Goal: Task Accomplishment & Management: Use online tool/utility

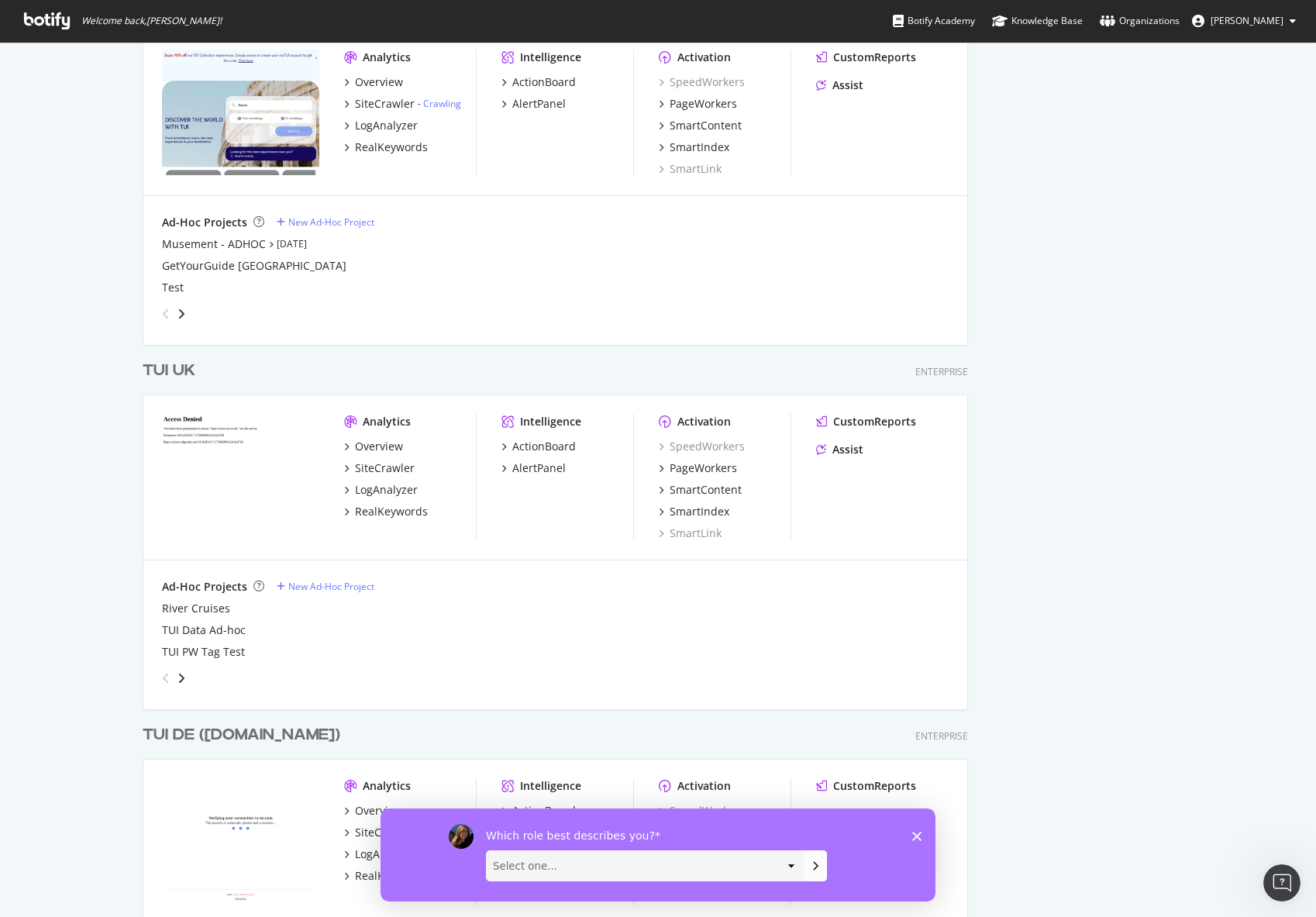
scroll to position [3721, 0]
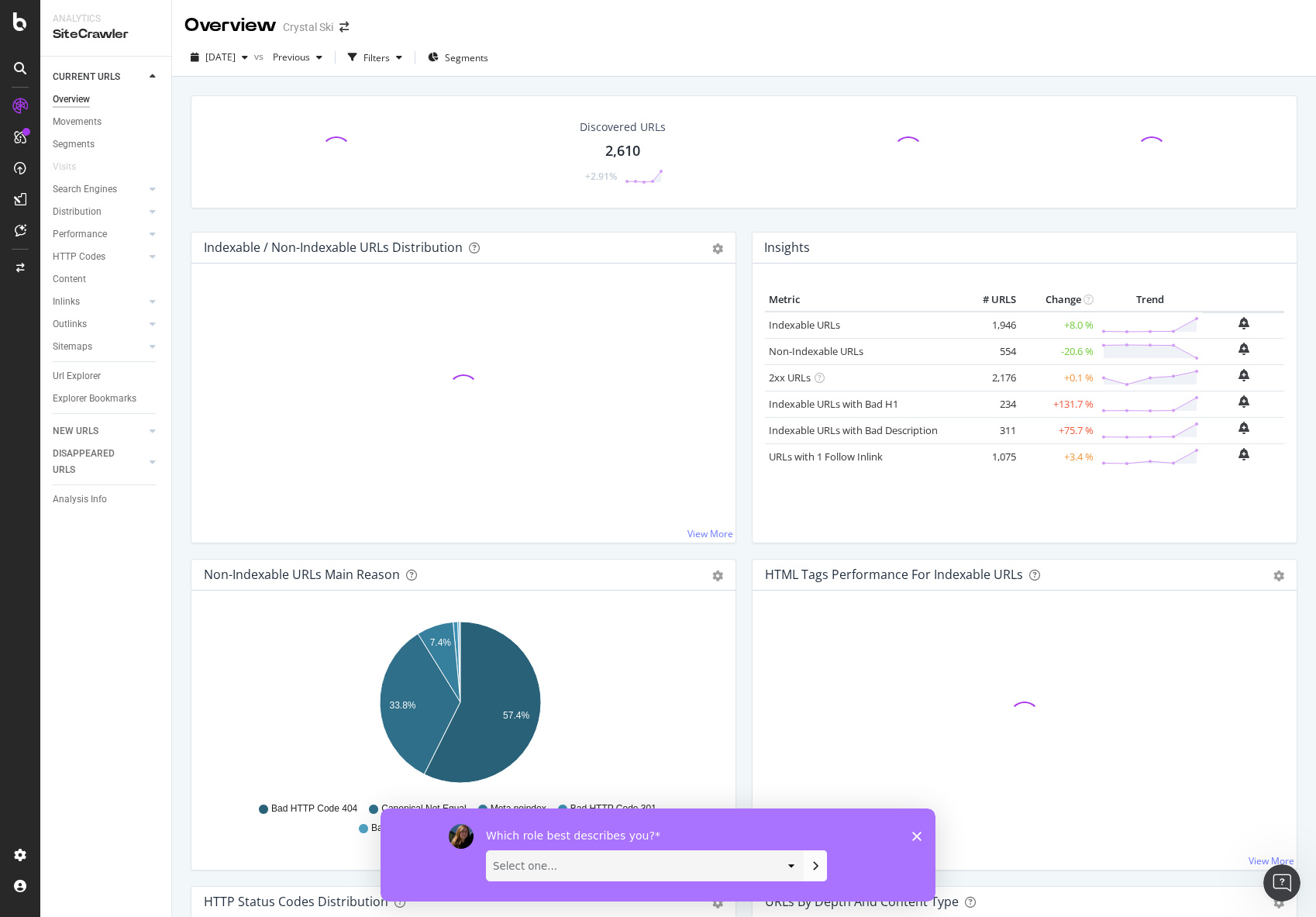
drag, startPoint x: 92, startPoint y: 254, endPoint x: 329, endPoint y: 37, distance: 321.3
click at [90, 254] on div "HTTP Codes" at bounding box center [79, 257] width 53 height 16
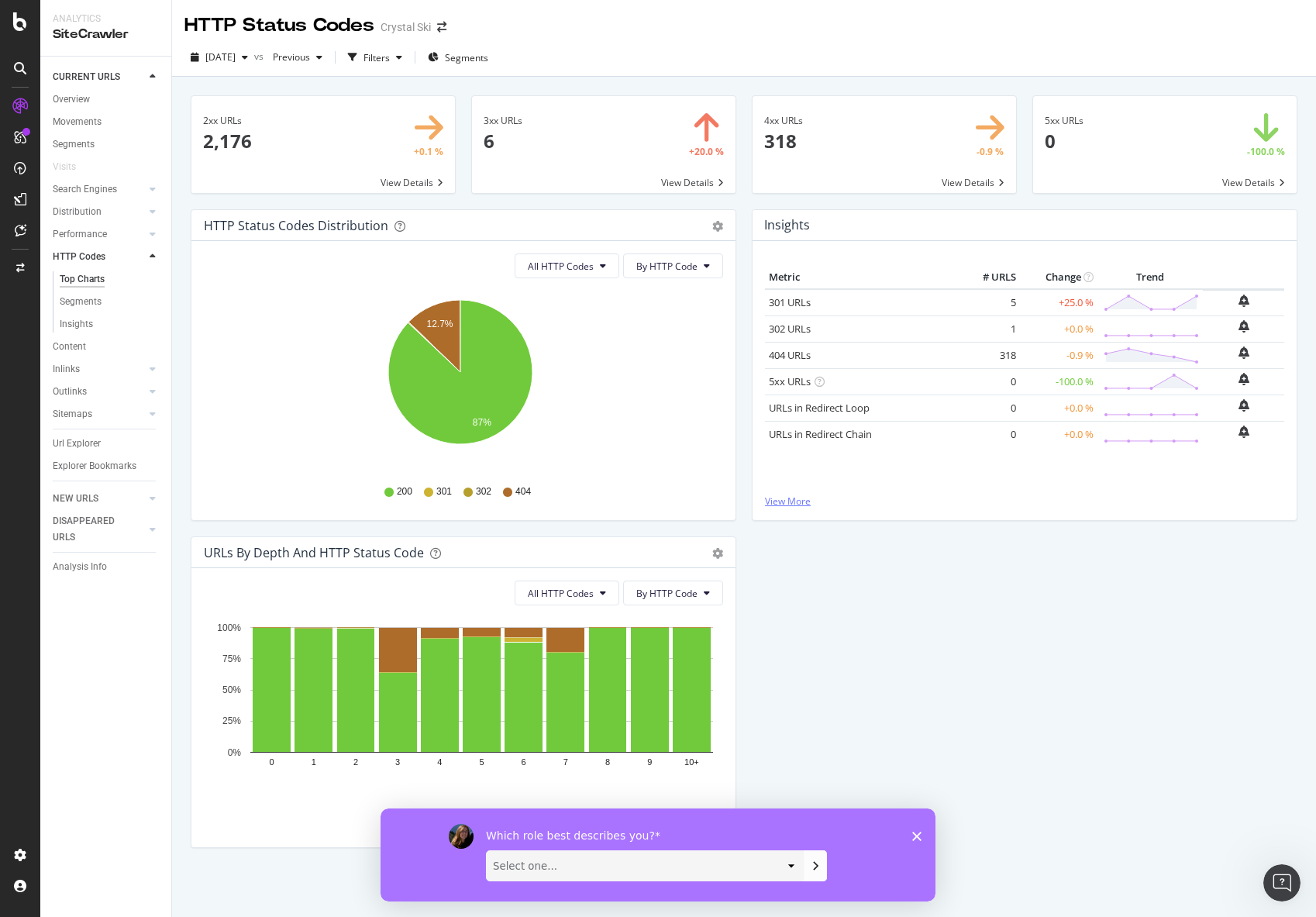
click at [791, 501] on link "View More" at bounding box center [1025, 501] width 520 height 13
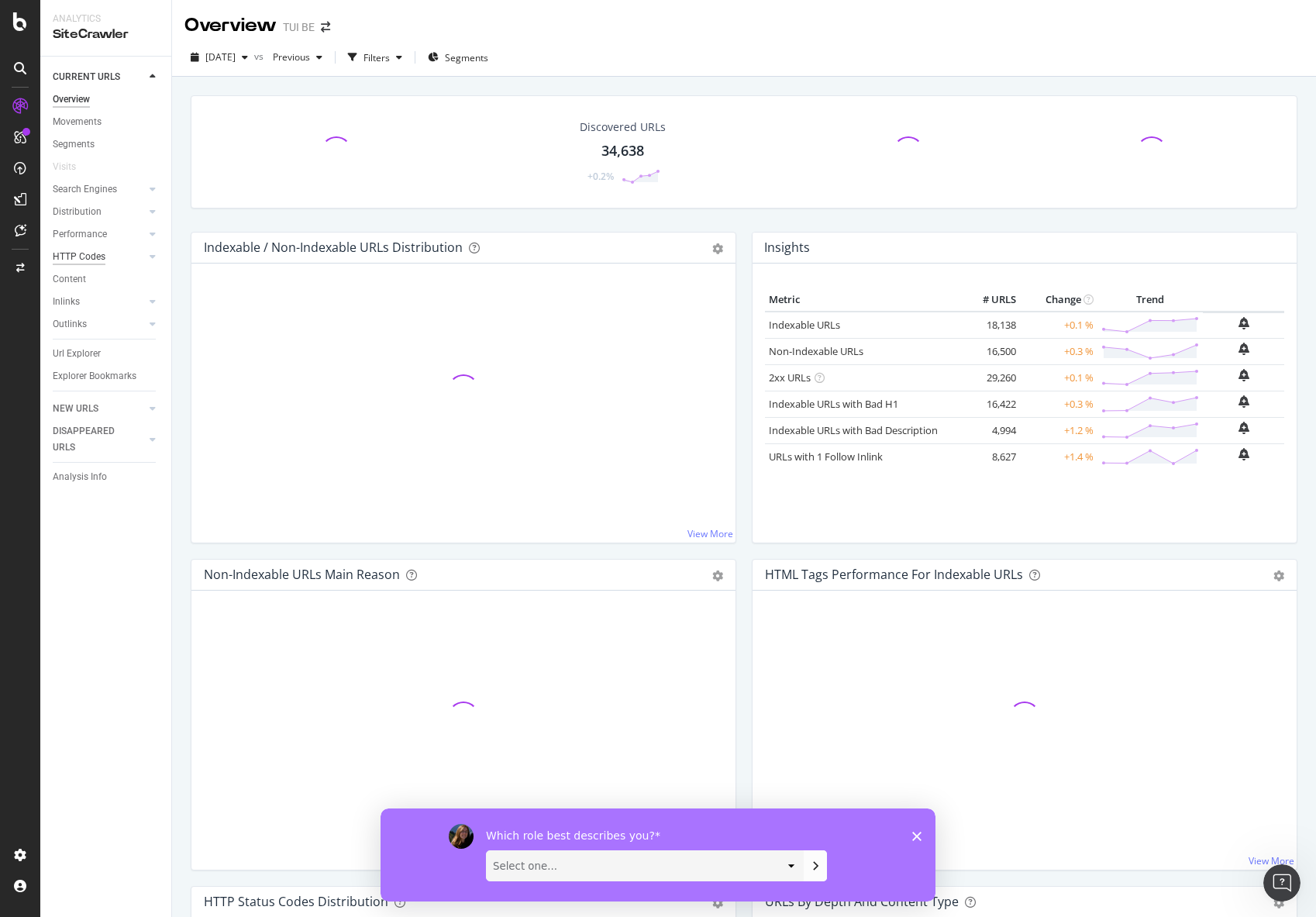
click at [89, 253] on div "HTTP Codes" at bounding box center [79, 257] width 53 height 16
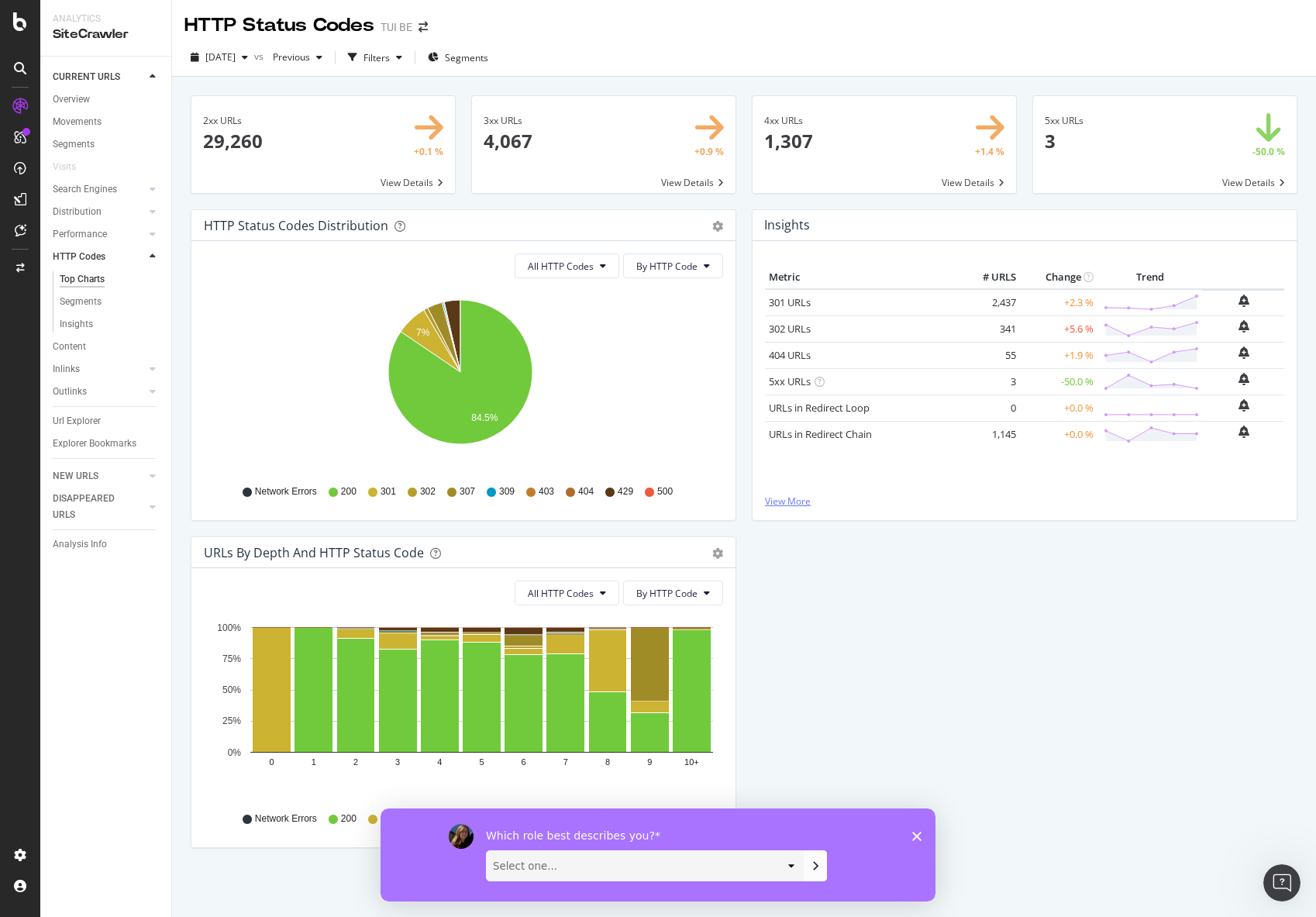
click at [791, 499] on link "View More" at bounding box center [1025, 501] width 520 height 13
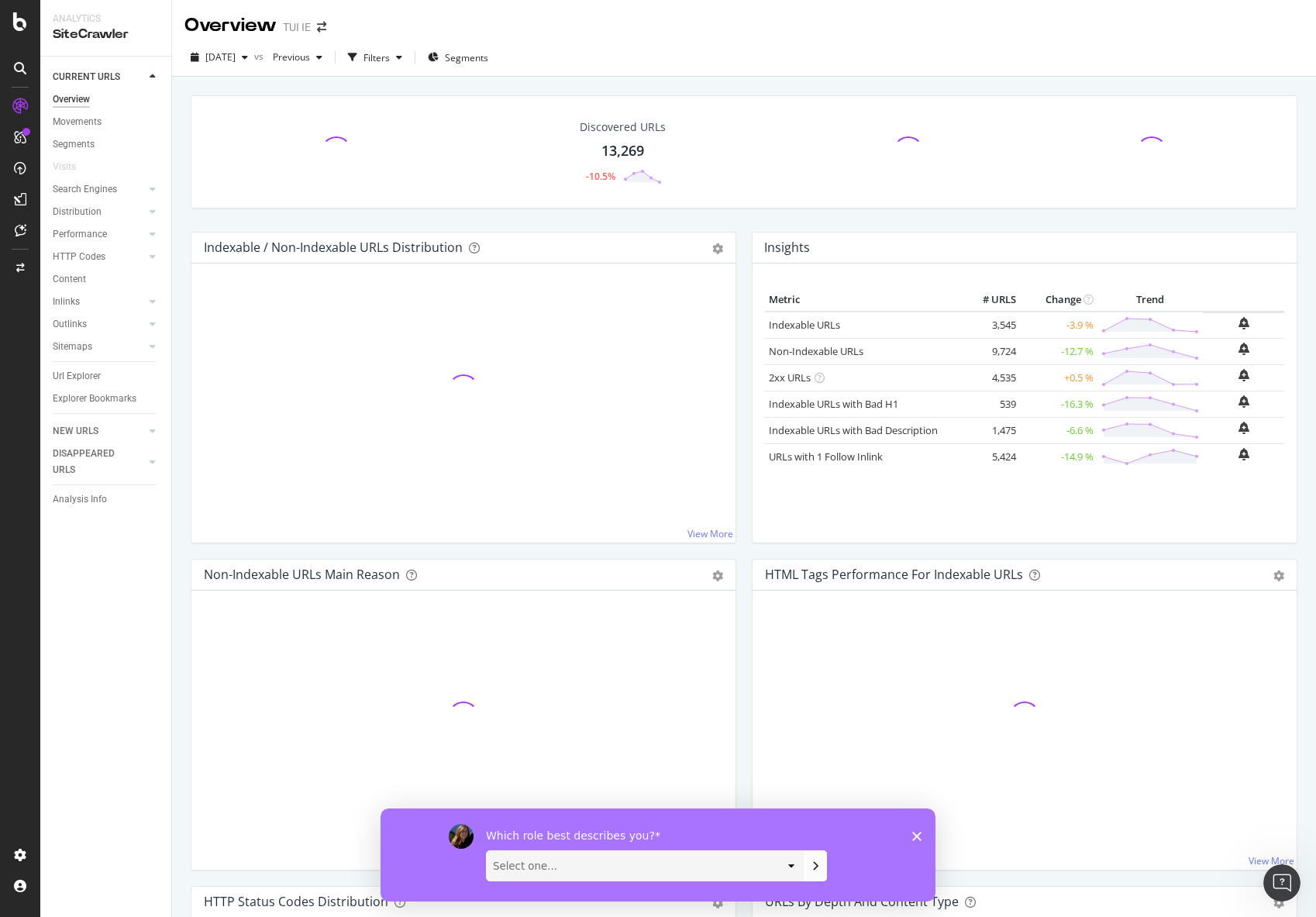
drag, startPoint x: 83, startPoint y: 257, endPoint x: 303, endPoint y: 5, distance: 334.5
click at [83, 257] on div "HTTP Codes" at bounding box center [79, 257] width 53 height 16
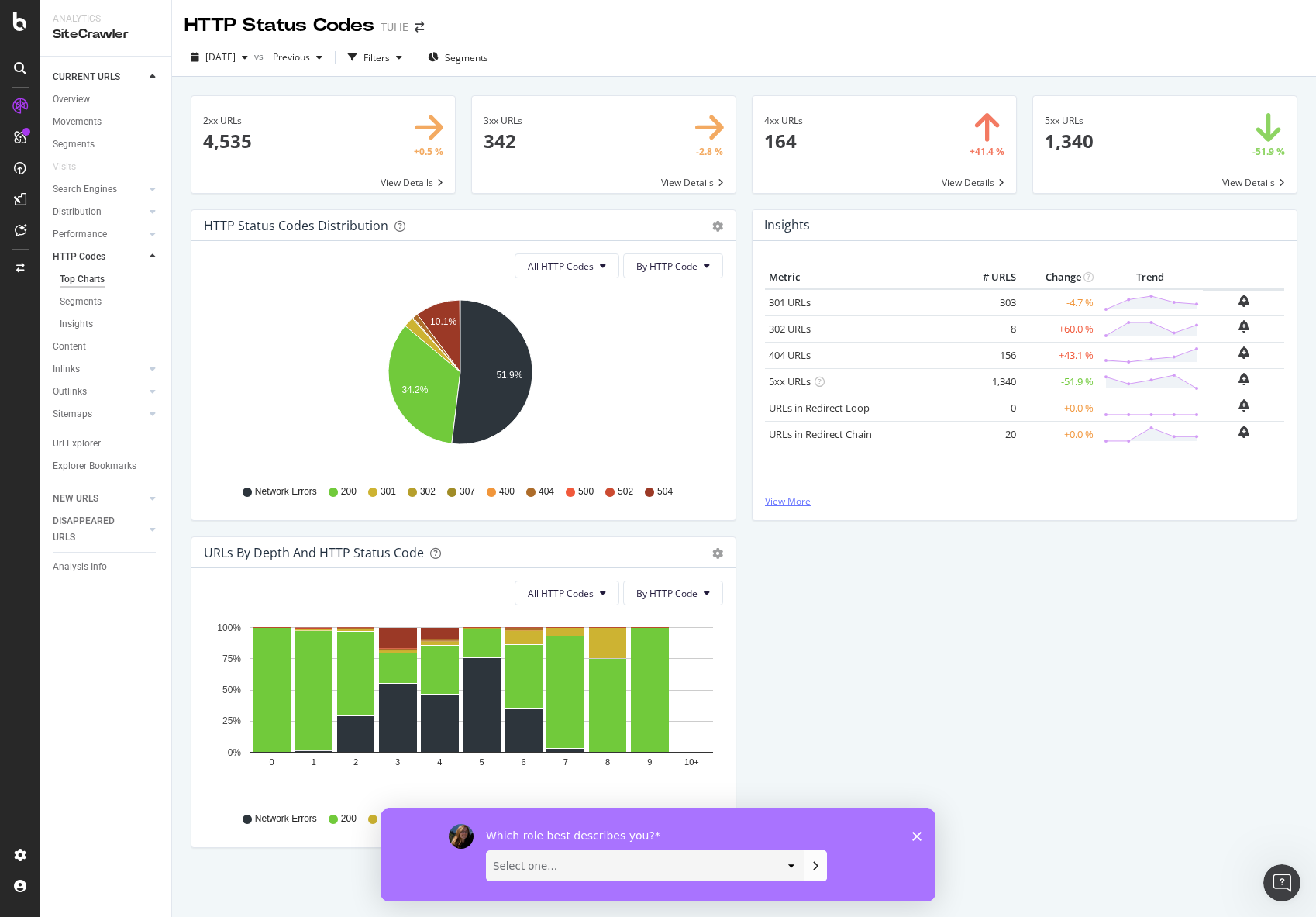
click at [788, 495] on link "View More" at bounding box center [1025, 501] width 520 height 13
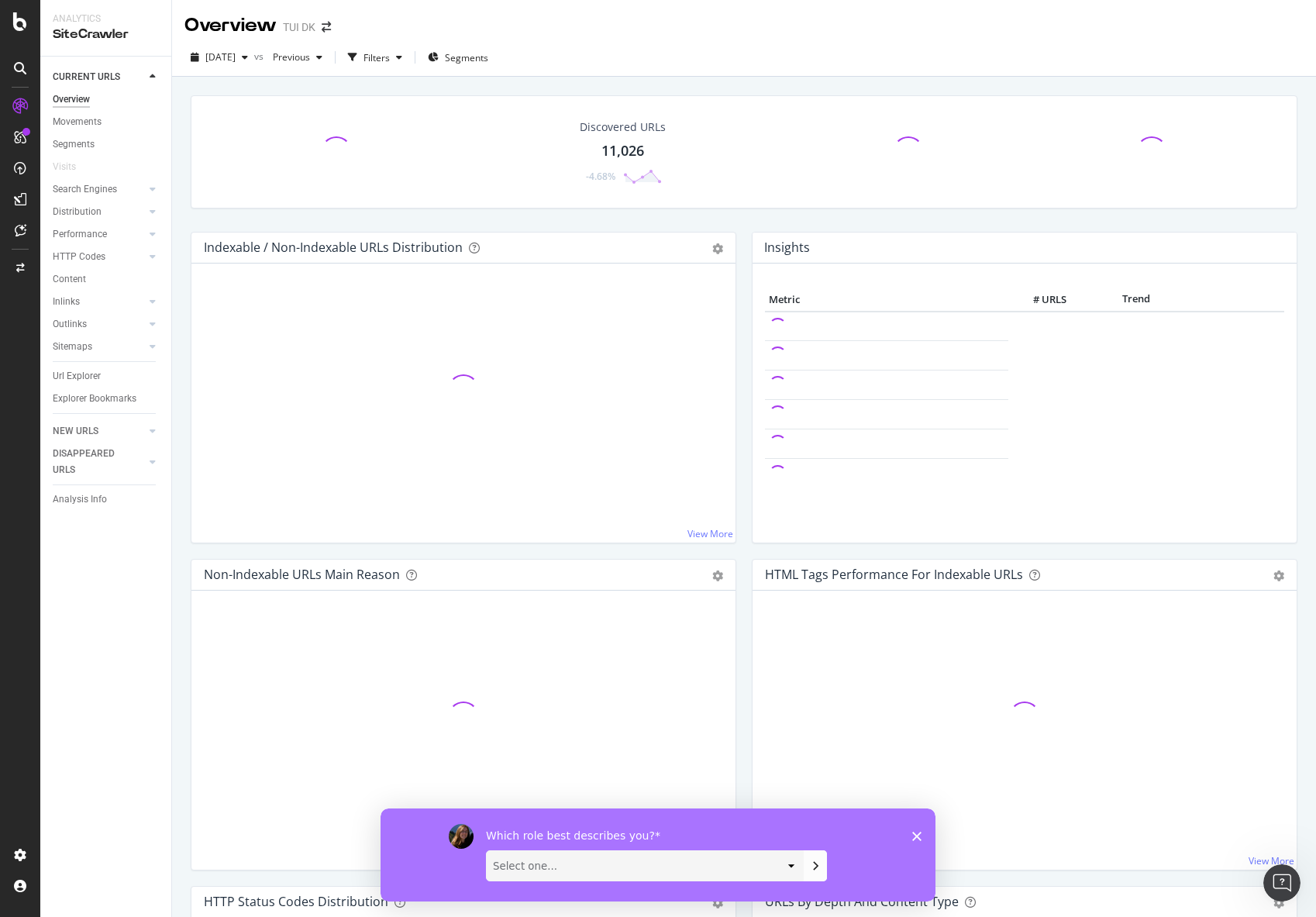
click at [79, 253] on div "HTTP Codes" at bounding box center [79, 257] width 53 height 16
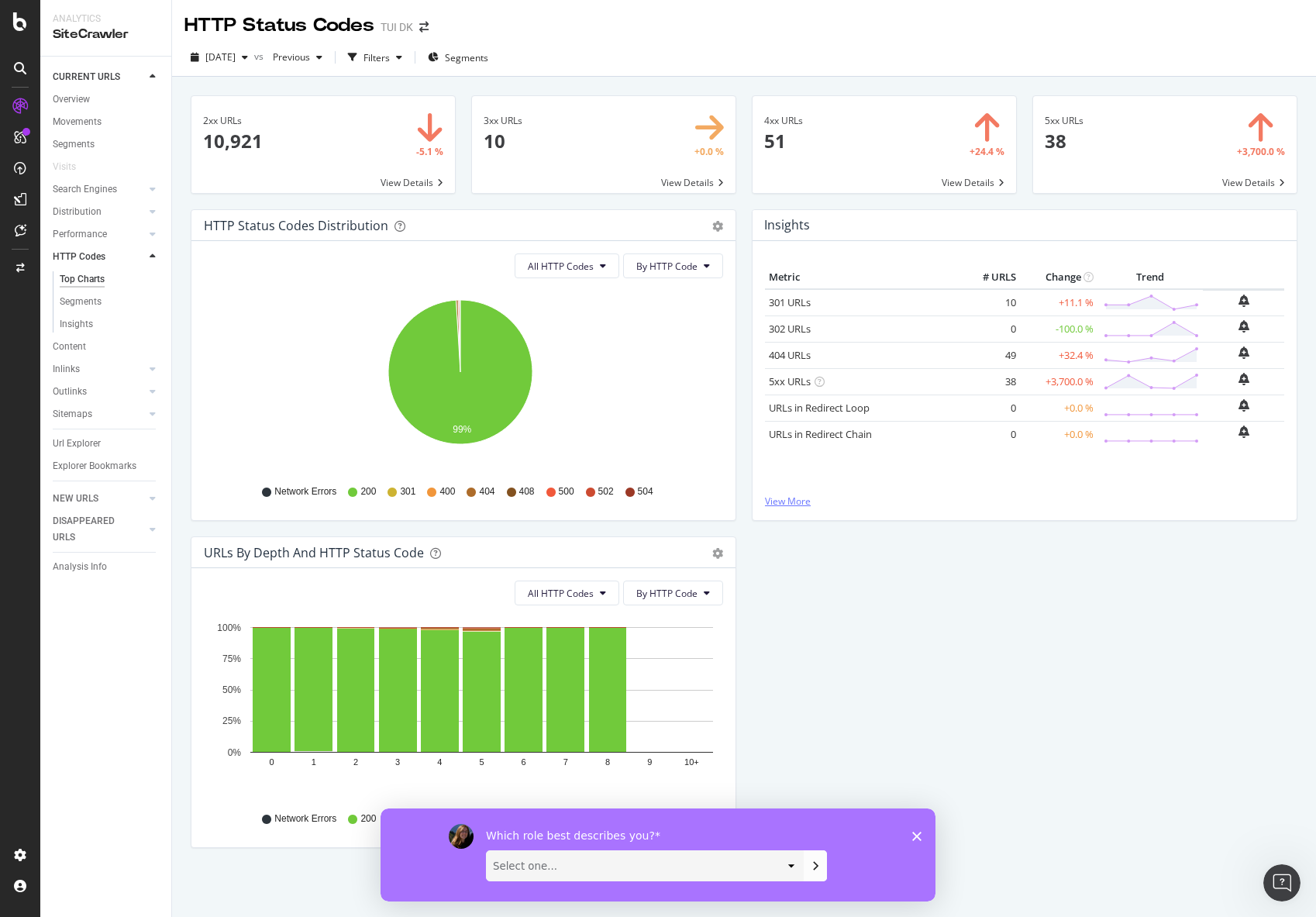
click at [772, 499] on link "View More" at bounding box center [1025, 501] width 520 height 13
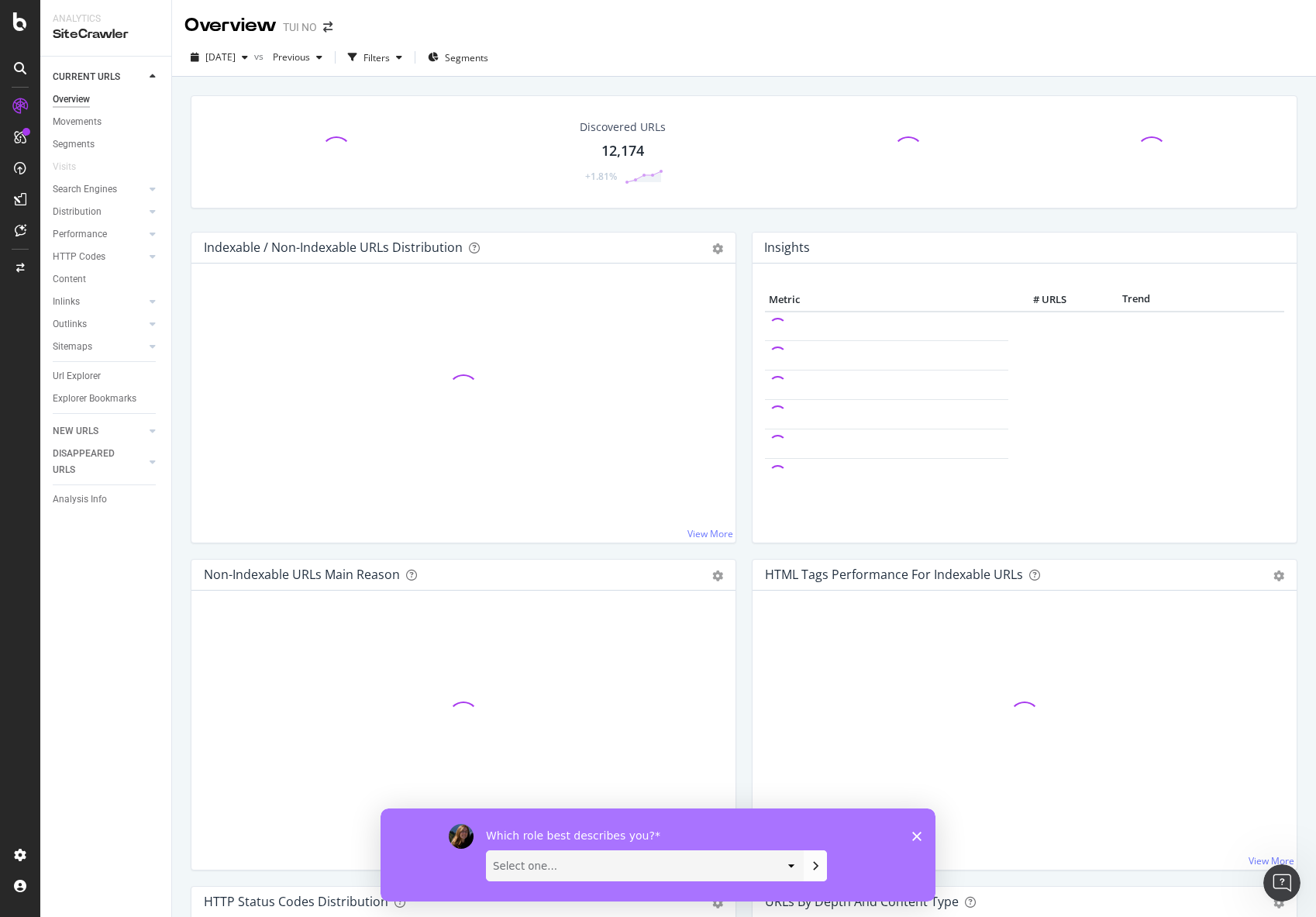
drag, startPoint x: 84, startPoint y: 257, endPoint x: 492, endPoint y: 9, distance: 477.5
click at [84, 257] on div "HTTP Codes" at bounding box center [79, 257] width 53 height 16
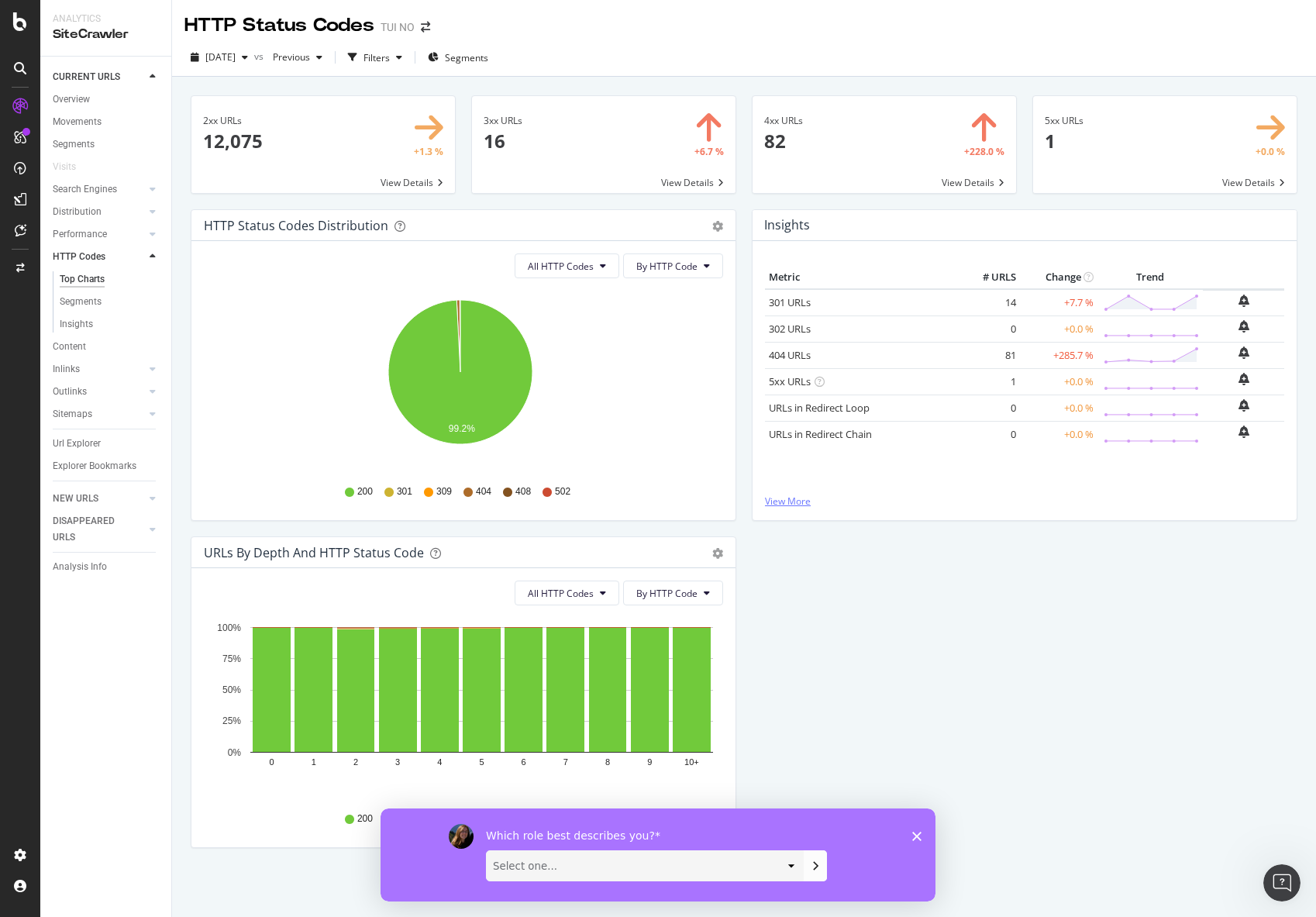
click at [790, 499] on link "View More" at bounding box center [1025, 501] width 520 height 13
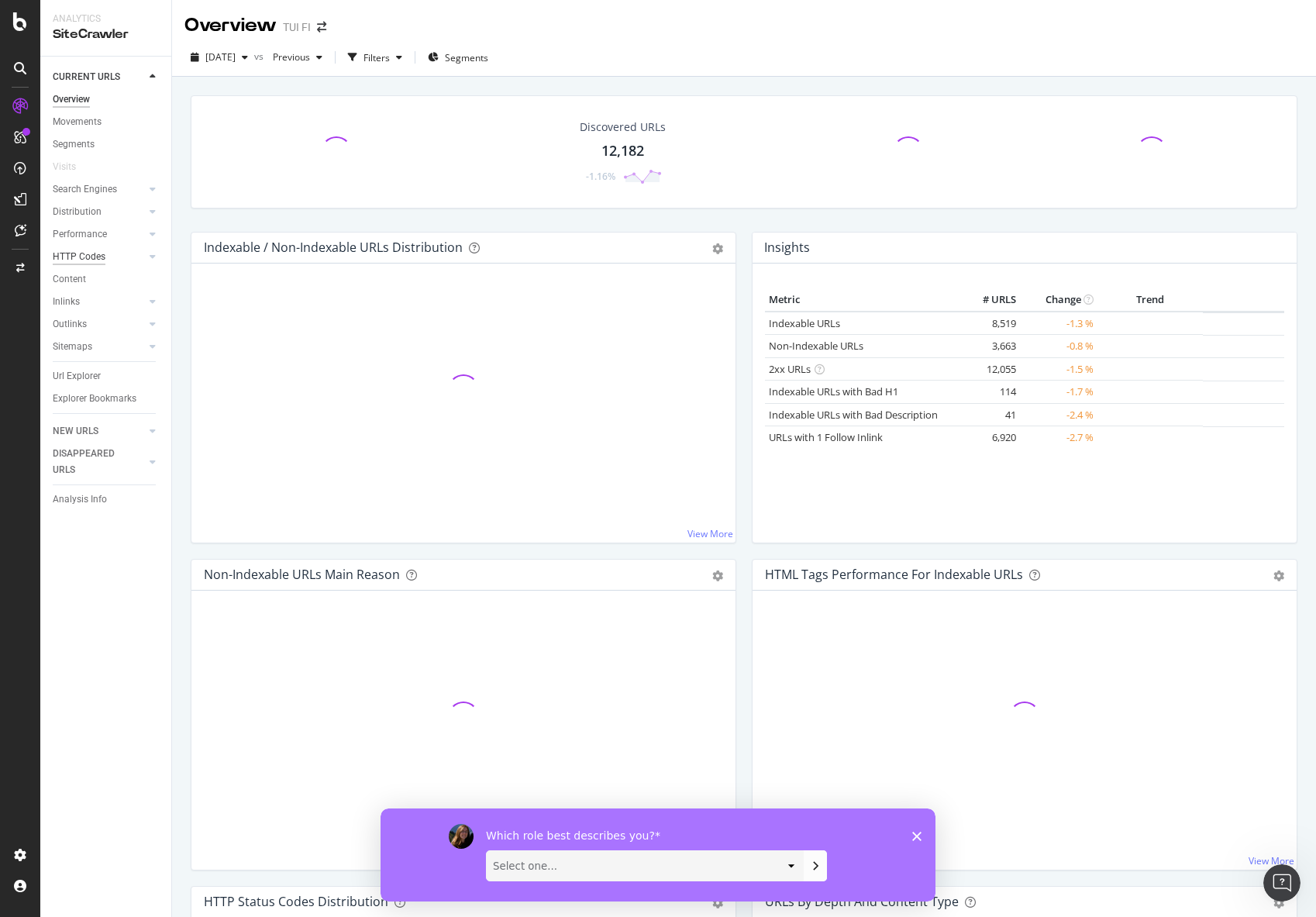
click at [93, 253] on div "HTTP Codes" at bounding box center [79, 257] width 53 height 16
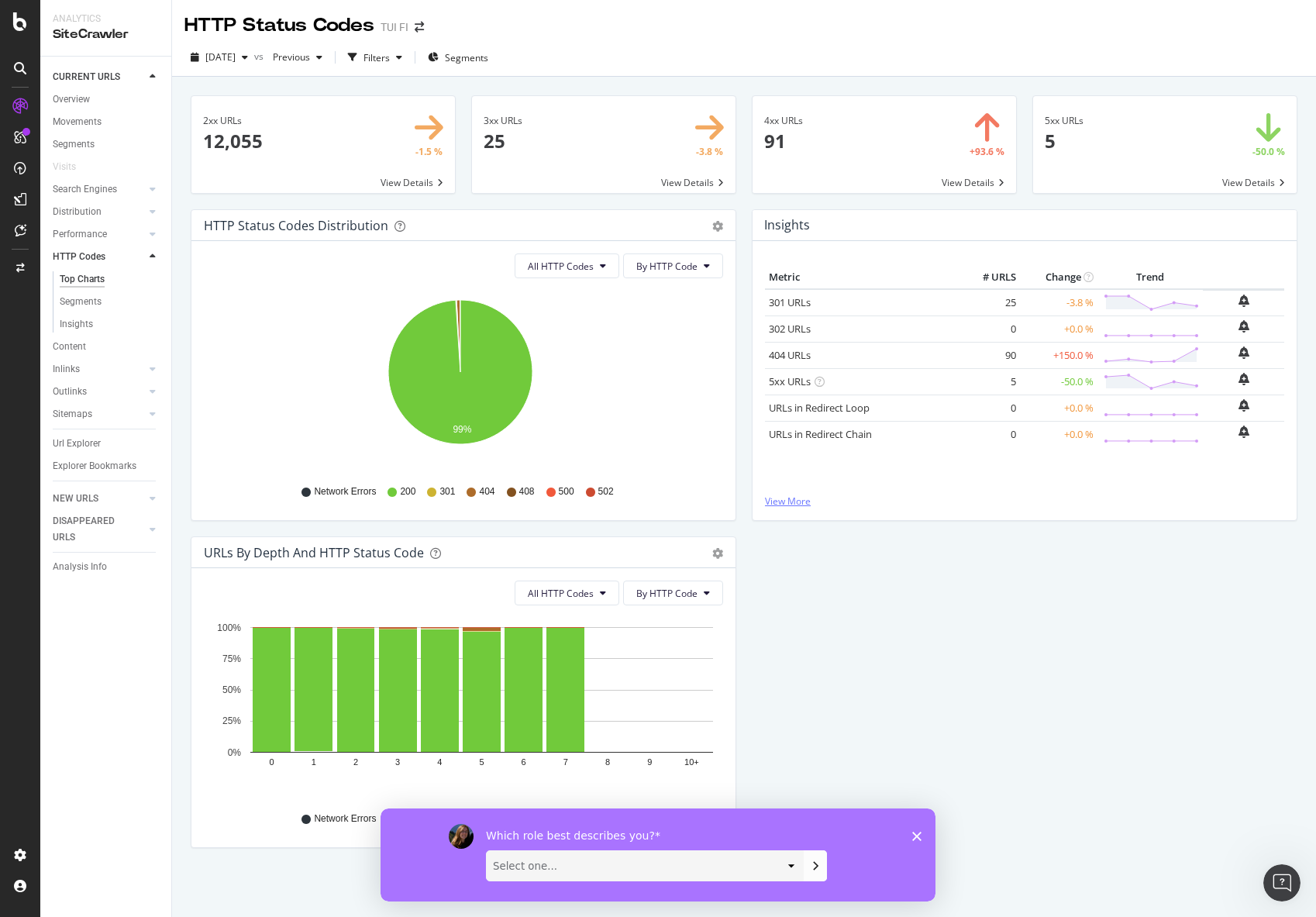
click at [793, 499] on link "View More" at bounding box center [1025, 501] width 520 height 13
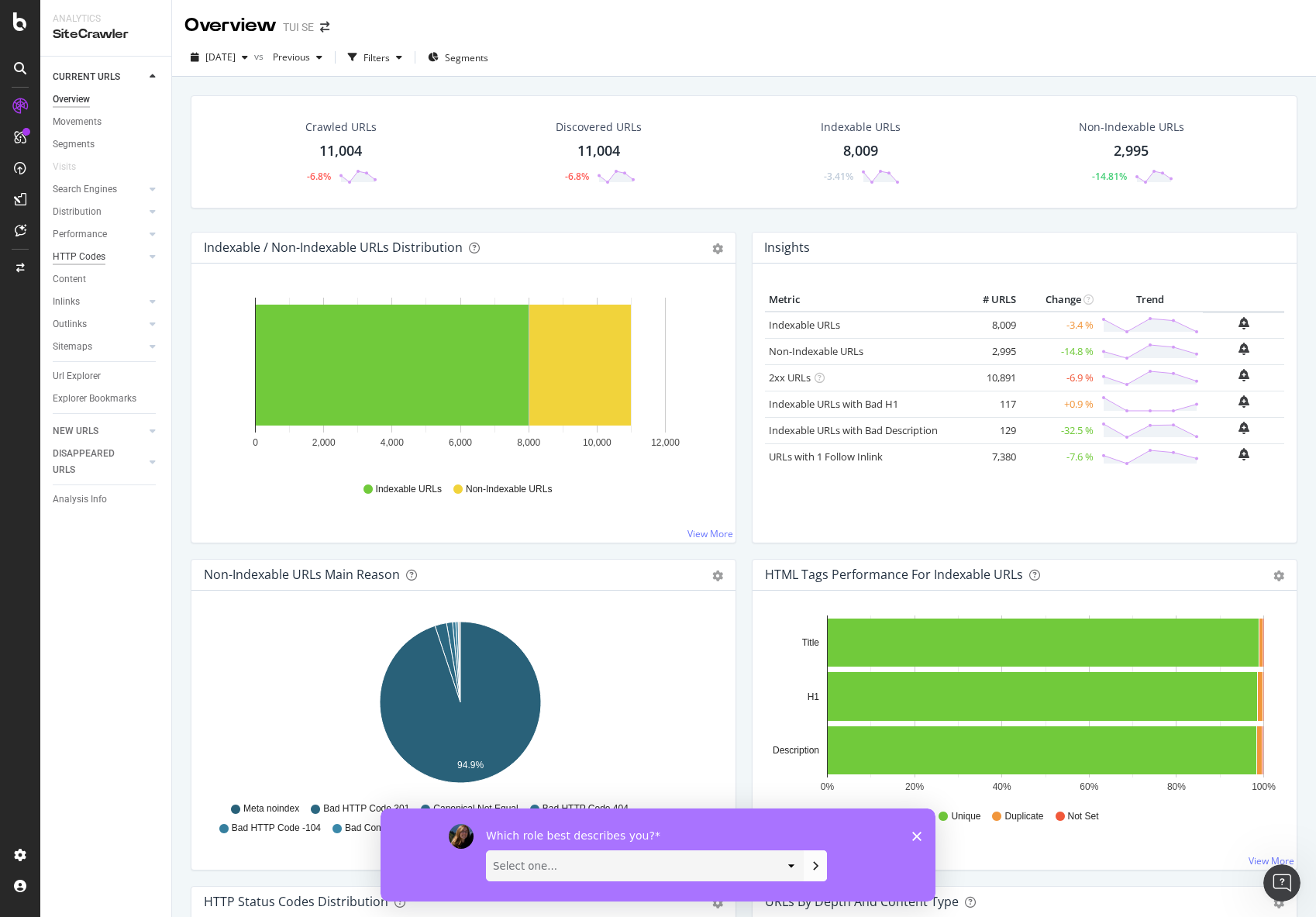
click at [94, 257] on div "HTTP Codes" at bounding box center [79, 257] width 53 height 16
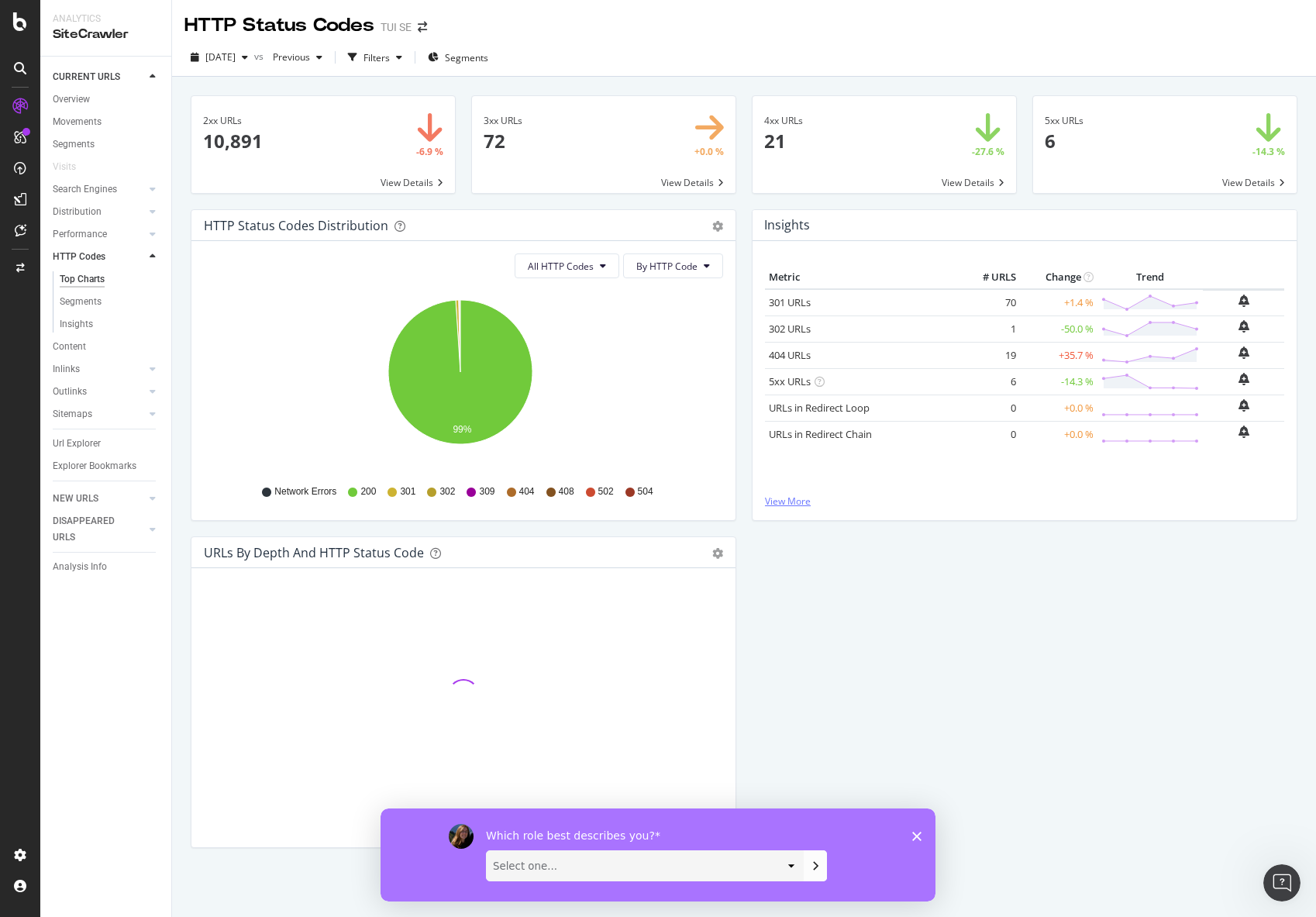
click at [800, 497] on link "View More" at bounding box center [1025, 501] width 520 height 13
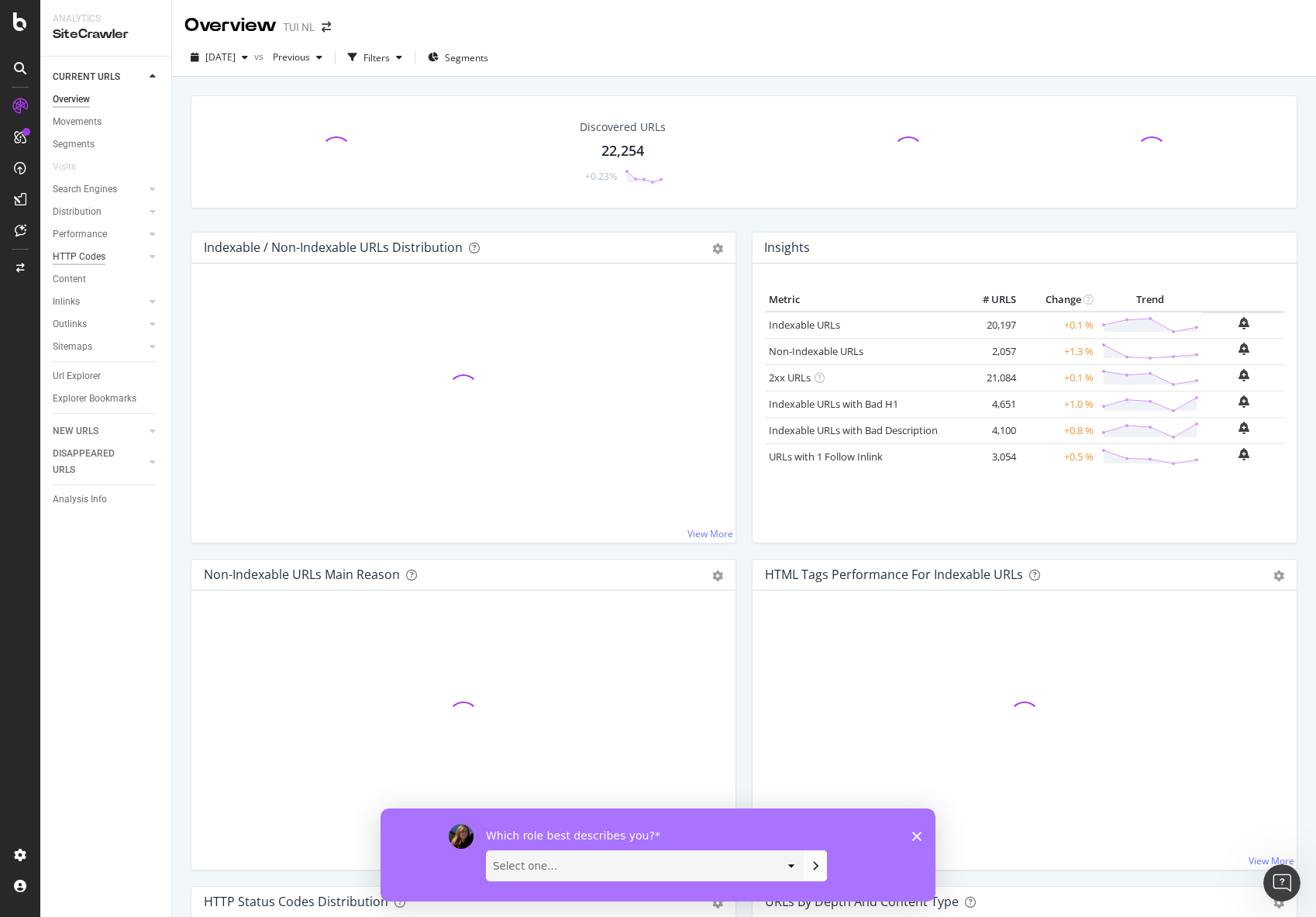
click at [86, 257] on div "HTTP Codes" at bounding box center [79, 257] width 53 height 16
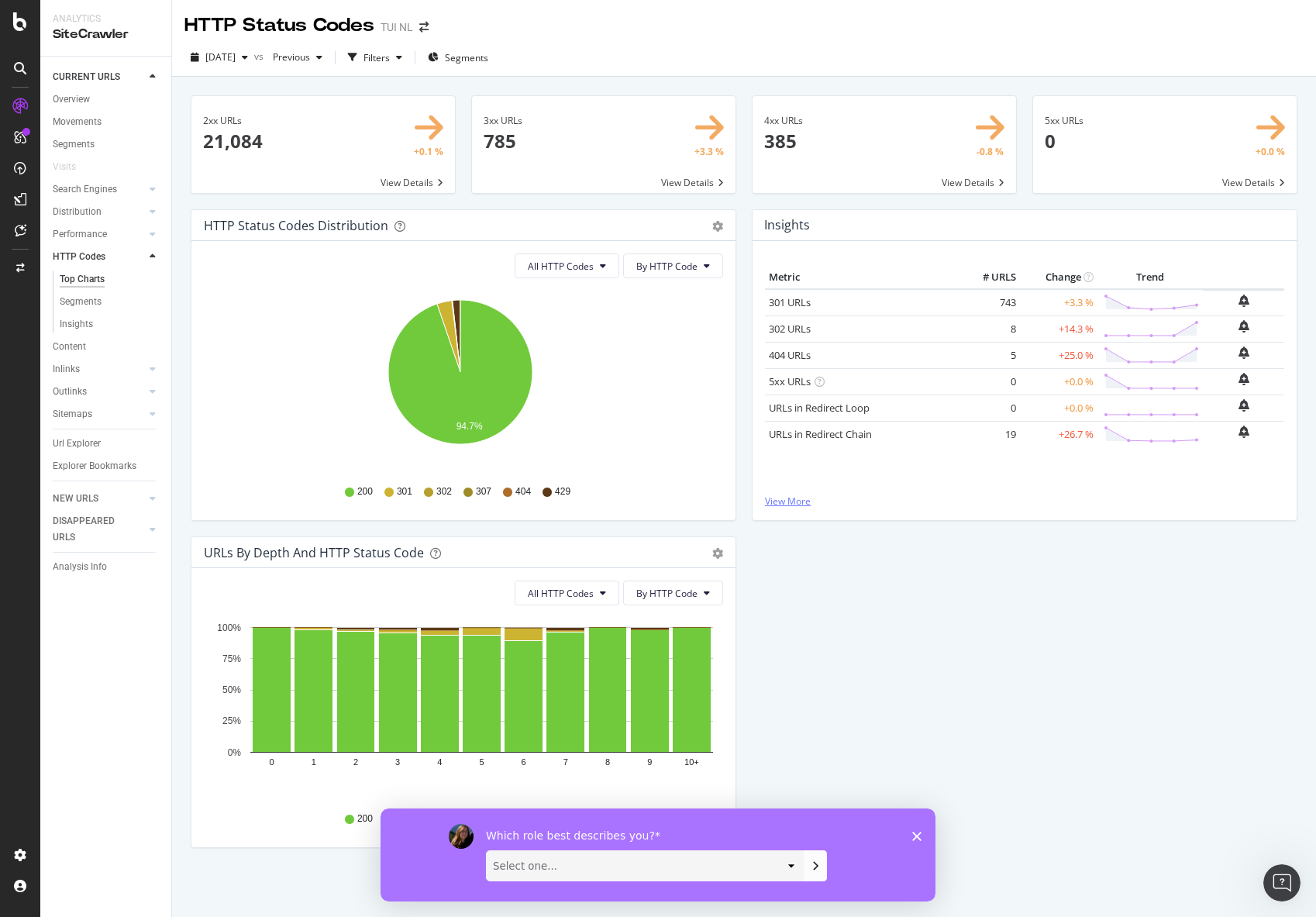
click at [790, 497] on link "View More" at bounding box center [1025, 501] width 520 height 13
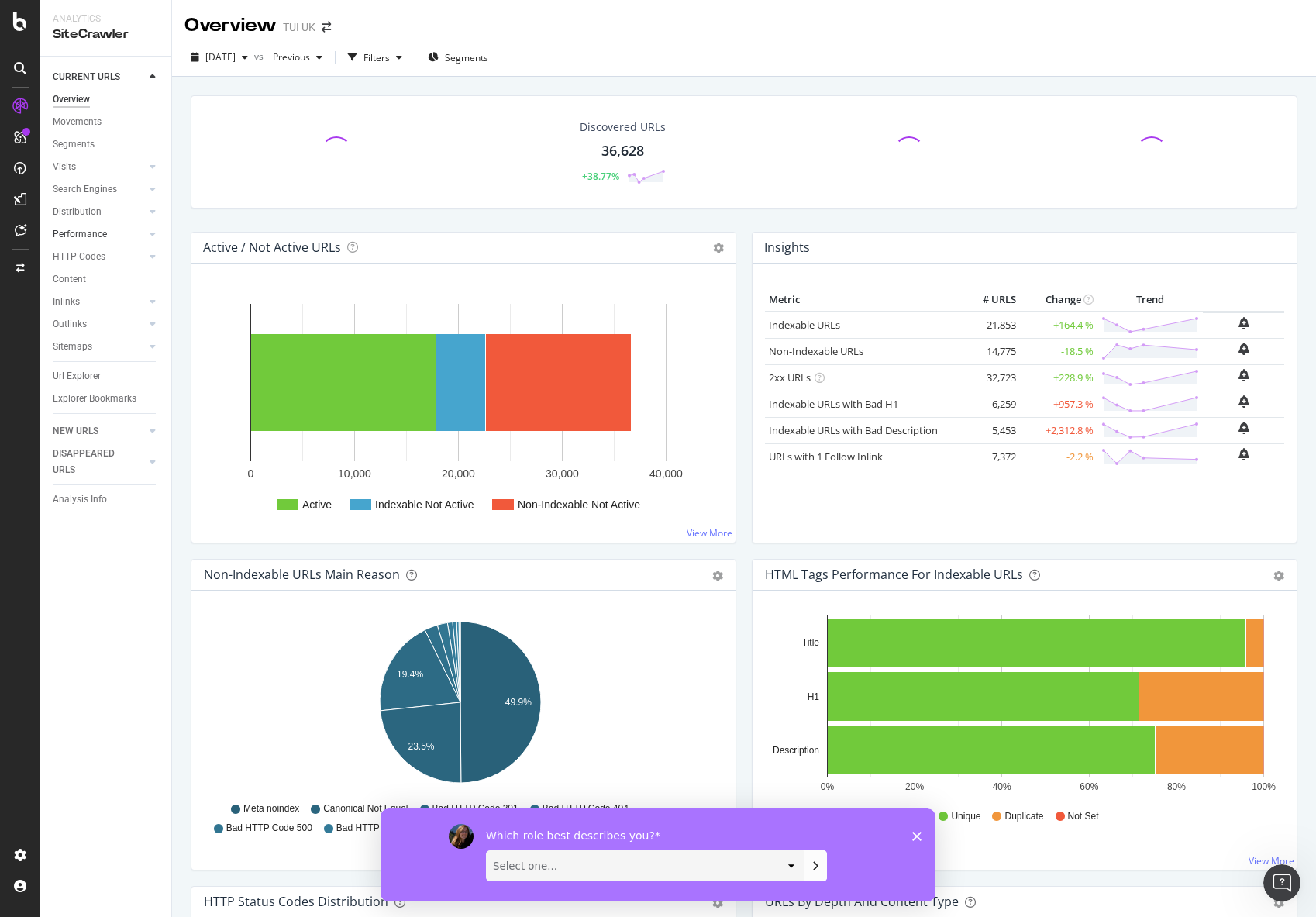
click at [87, 257] on div "HTTP Codes" at bounding box center [79, 257] width 53 height 16
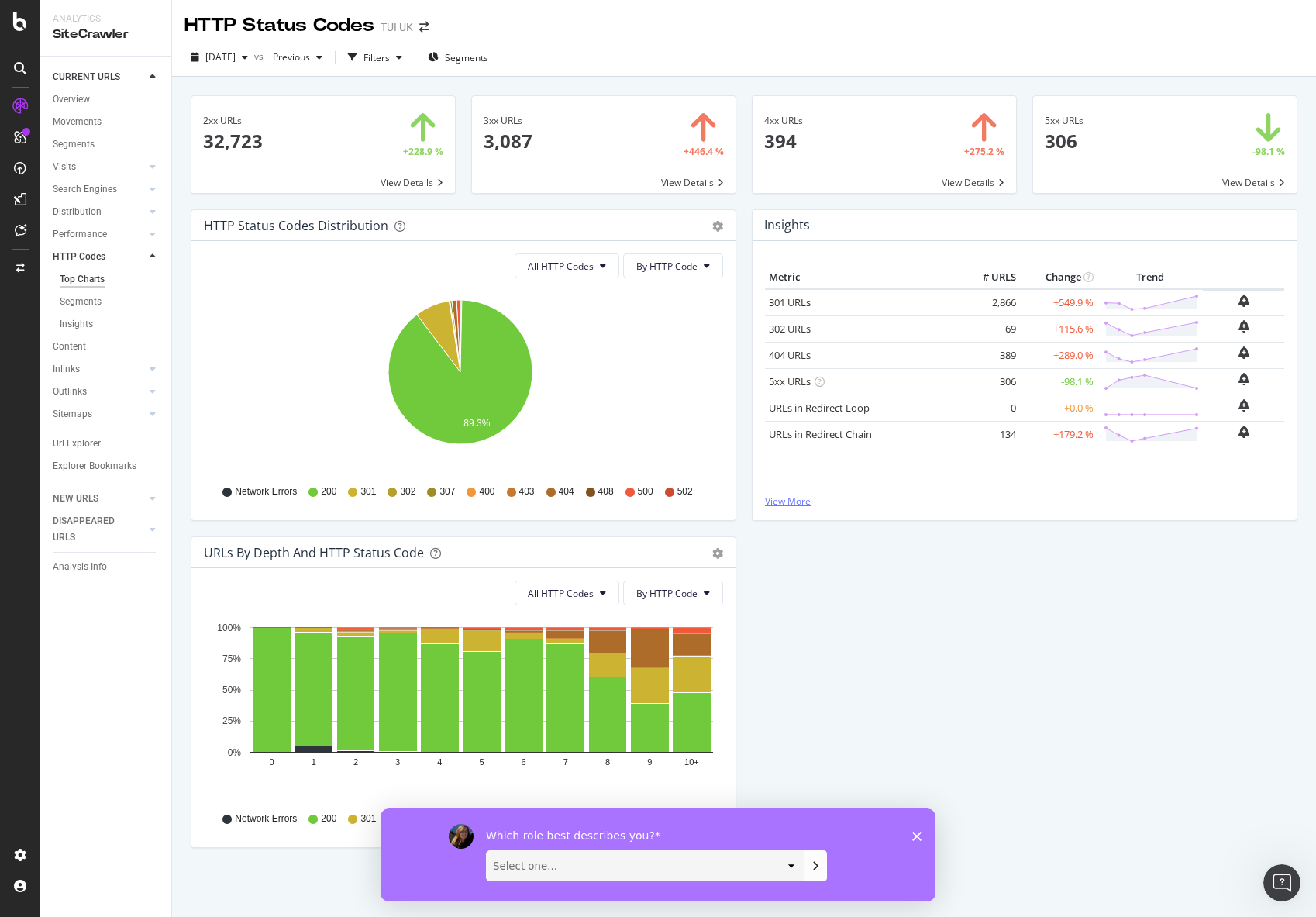
click at [775, 496] on link "View More" at bounding box center [1025, 501] width 520 height 13
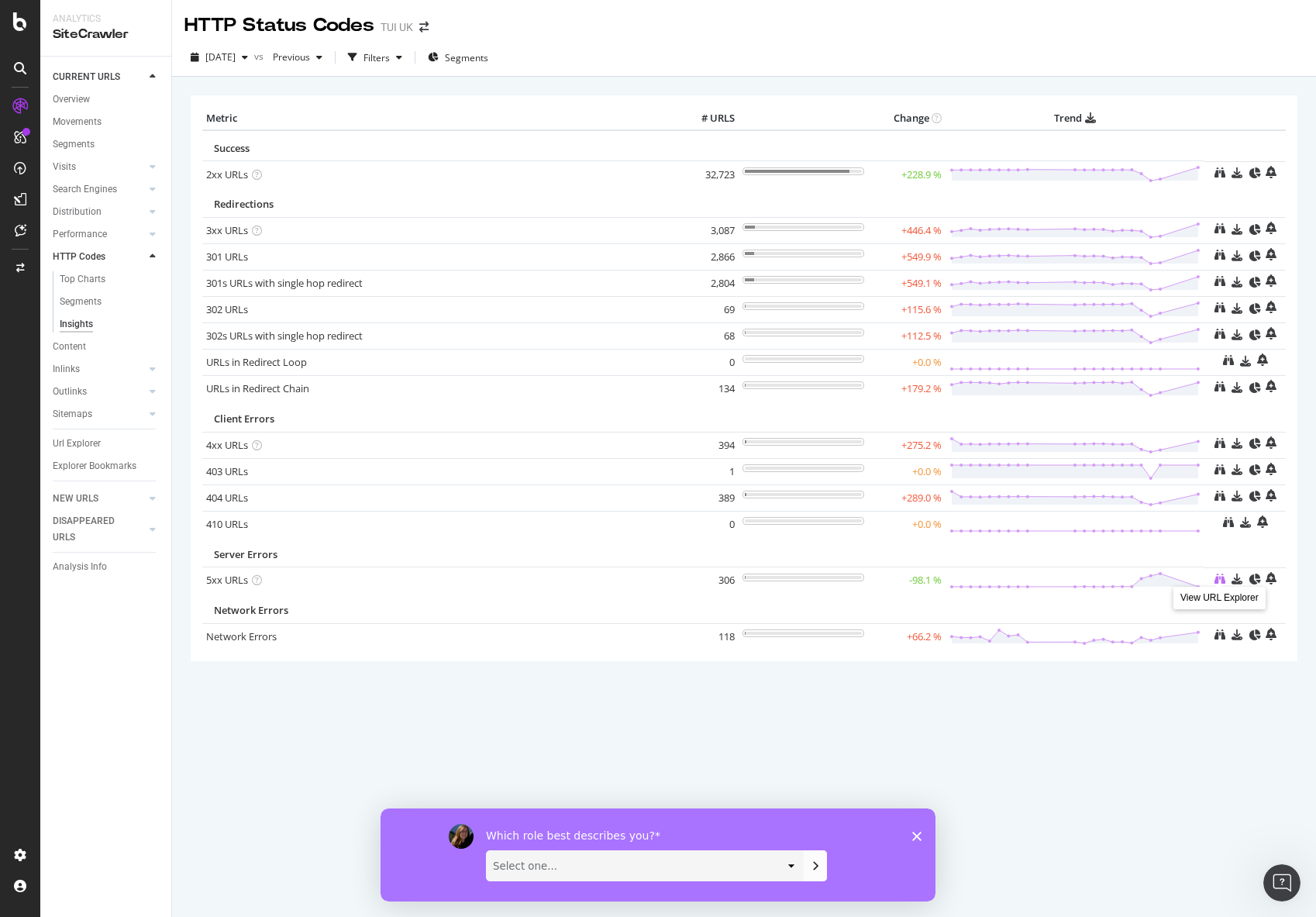
click at [1219, 576] on icon at bounding box center [1220, 579] width 11 height 11
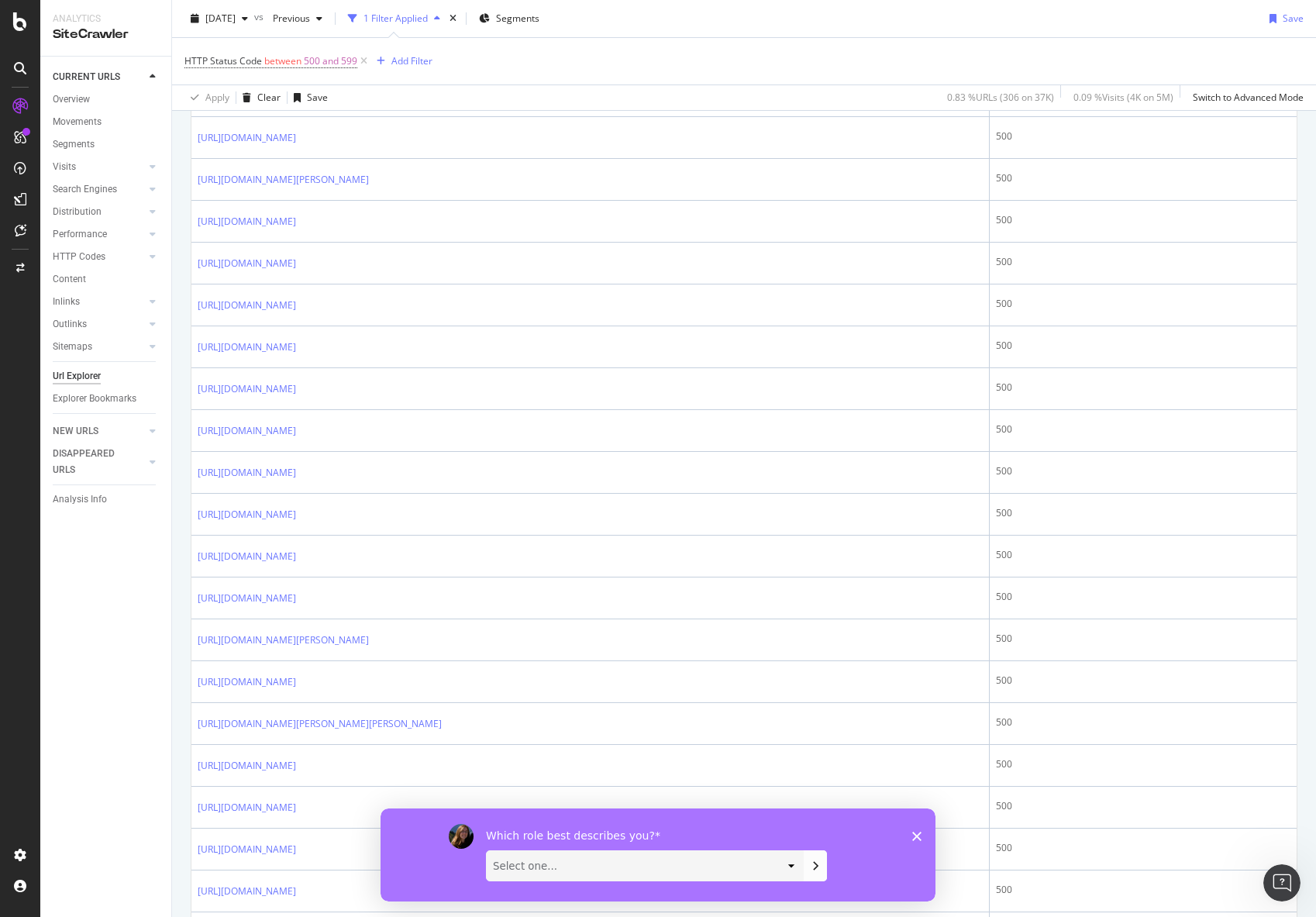
scroll to position [1008, 0]
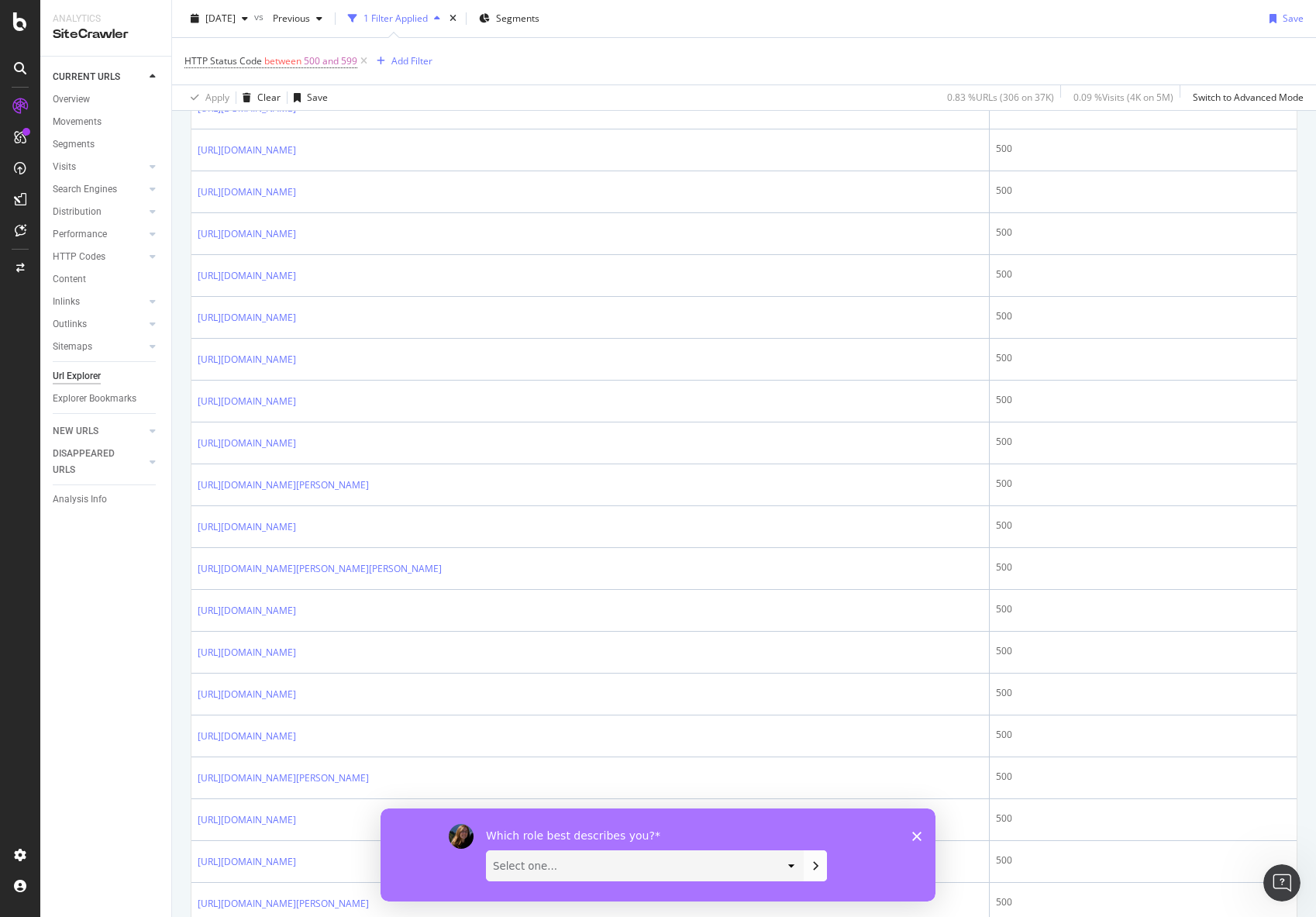
click at [922, 838] on div "Which role best describes you? Select one... Analyst/BI C-level Leadership Cont…" at bounding box center [658, 854] width 555 height 93
click at [918, 837] on icon "Close survey" at bounding box center [917, 835] width 9 height 9
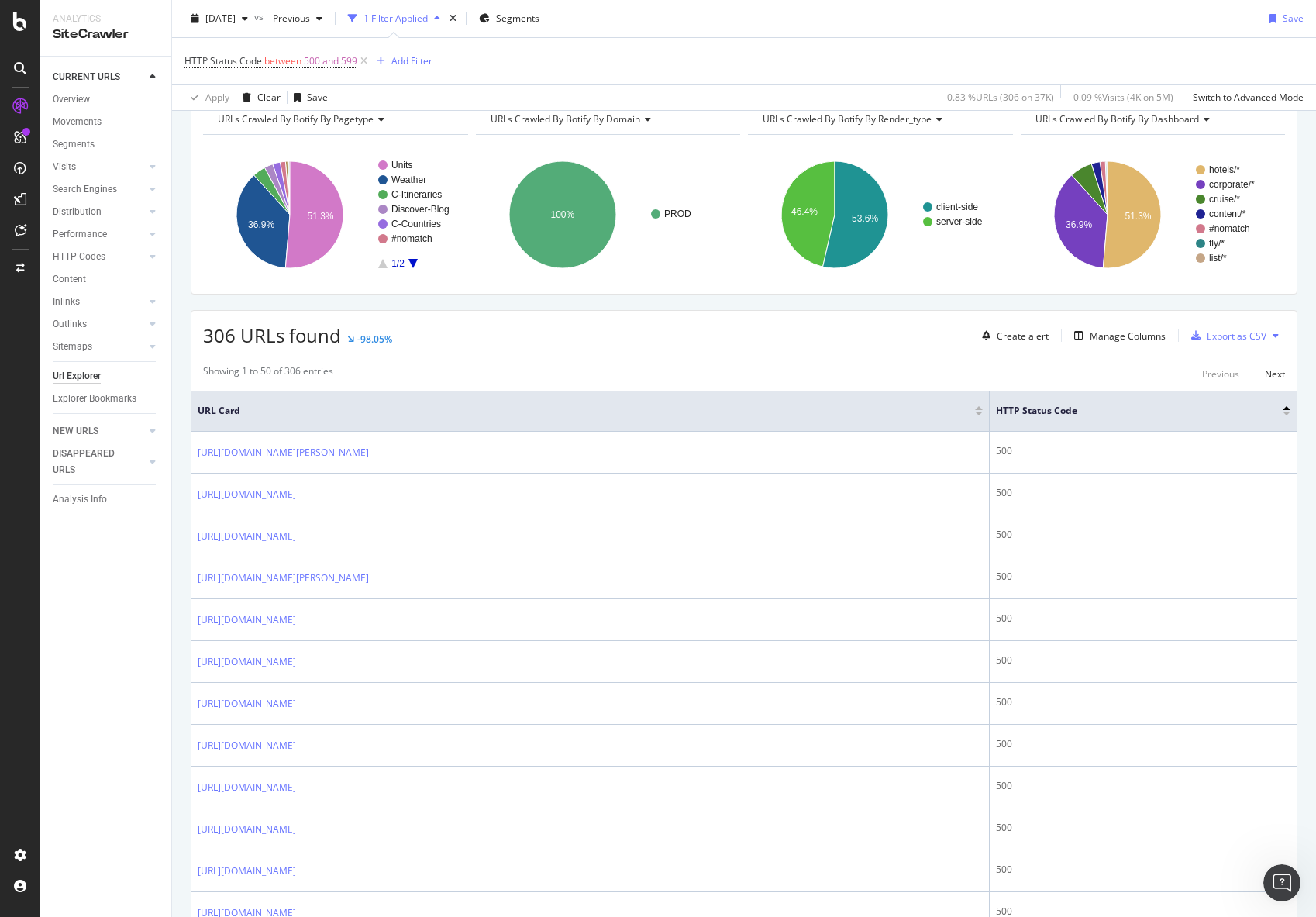
scroll to position [0, 0]
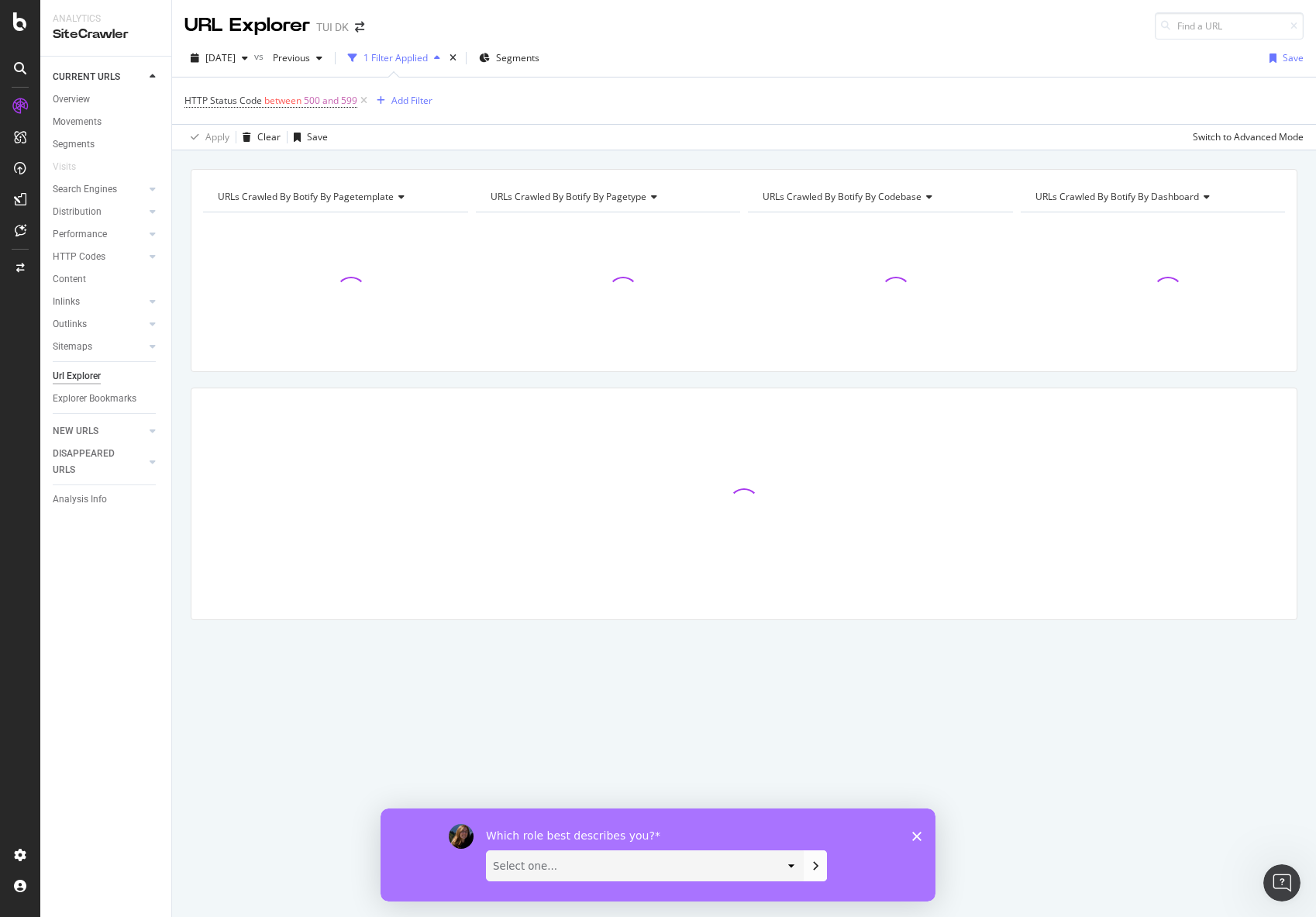
click at [788, 870] on select "Select one... Analyst/BI C-level Leadership Content Manager Engineer Marketing …" at bounding box center [645, 865] width 317 height 30
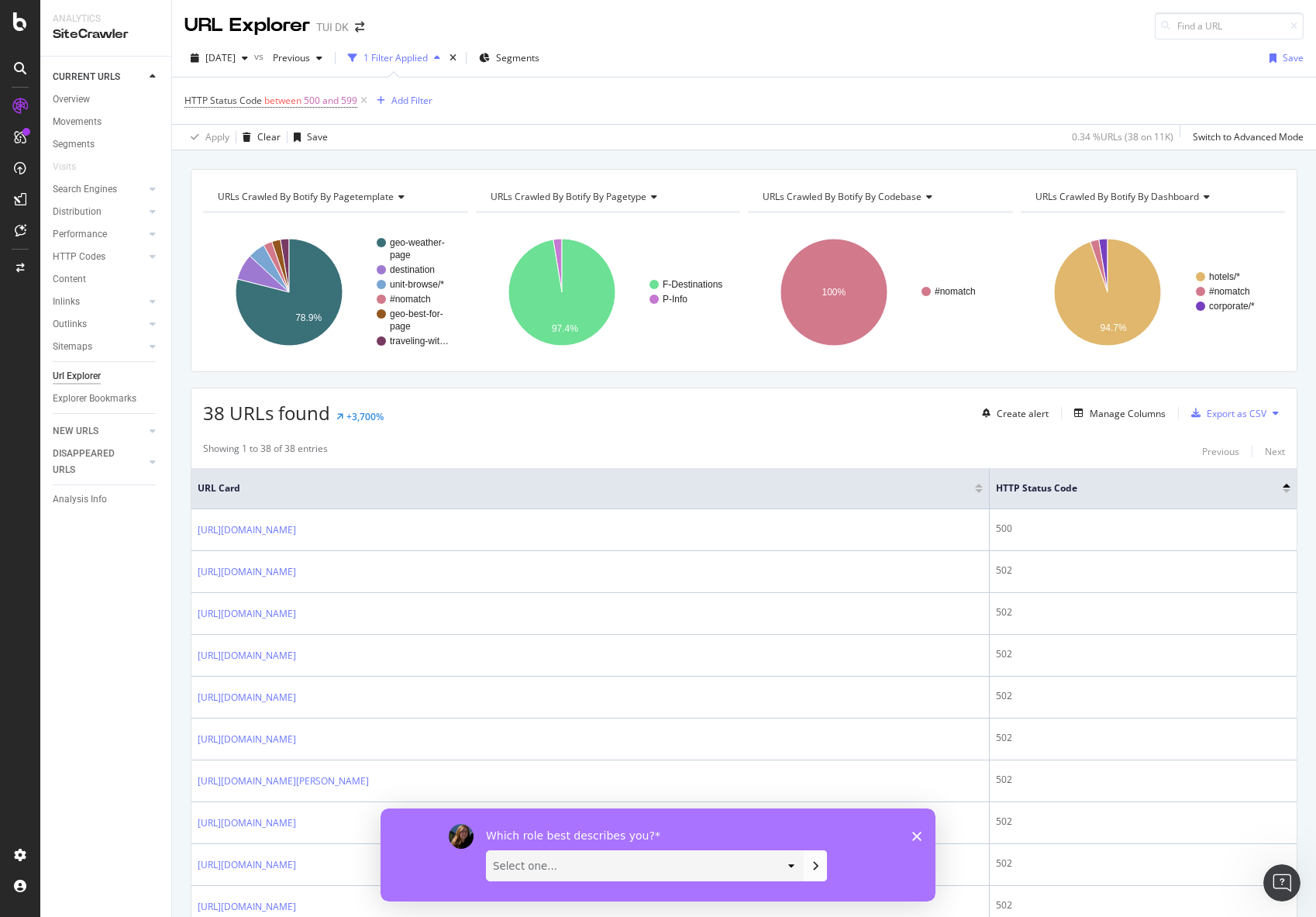
select select "Product Manager"
click at [487, 850] on select "Select one... Analyst/BI C-level Leadership Content Manager Engineer Marketing …" at bounding box center [645, 865] width 317 height 30
click at [820, 863] on icon "Submit your response" at bounding box center [815, 865] width 12 height 12
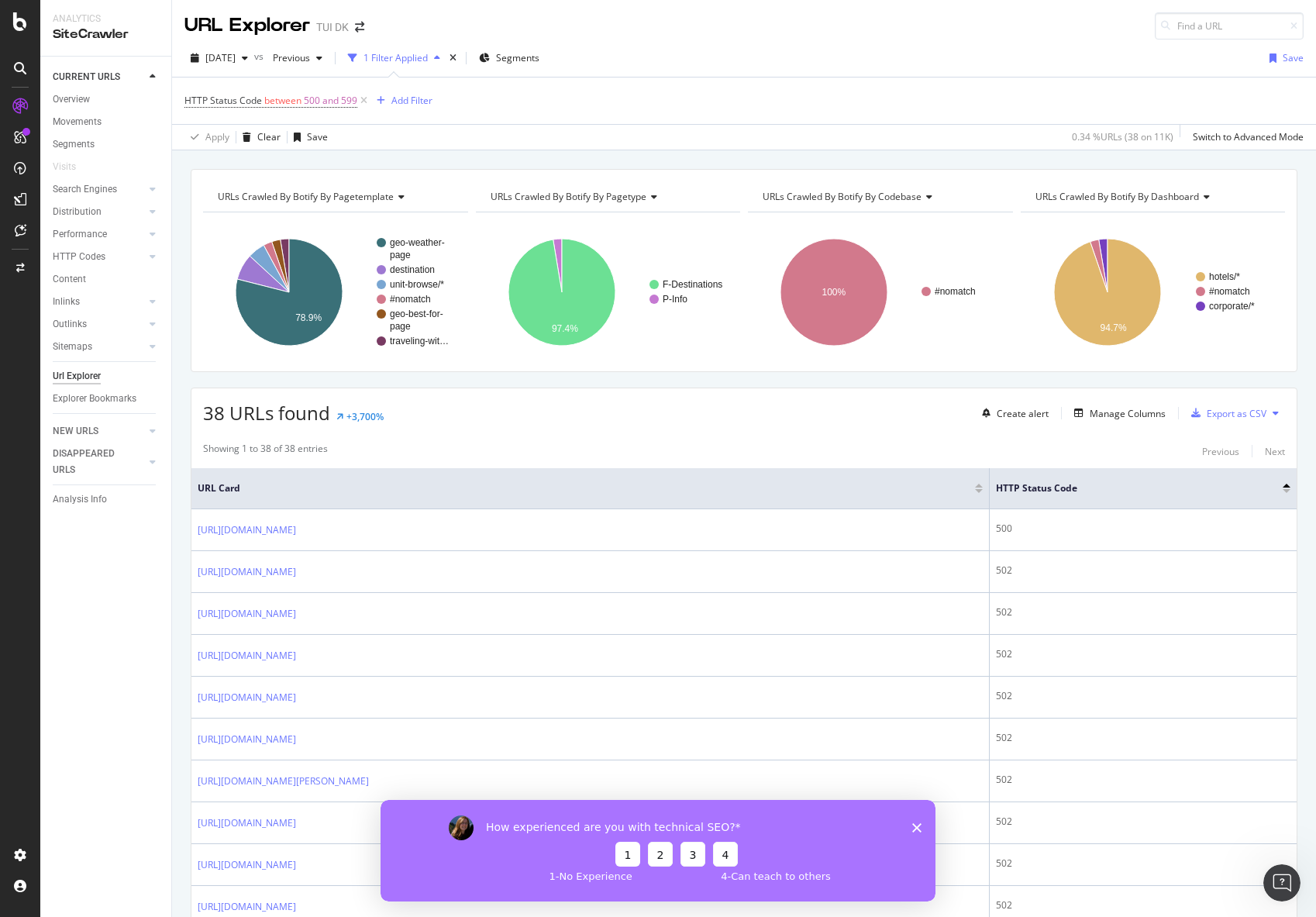
click at [626, 855] on button "1" at bounding box center [628, 853] width 25 height 25
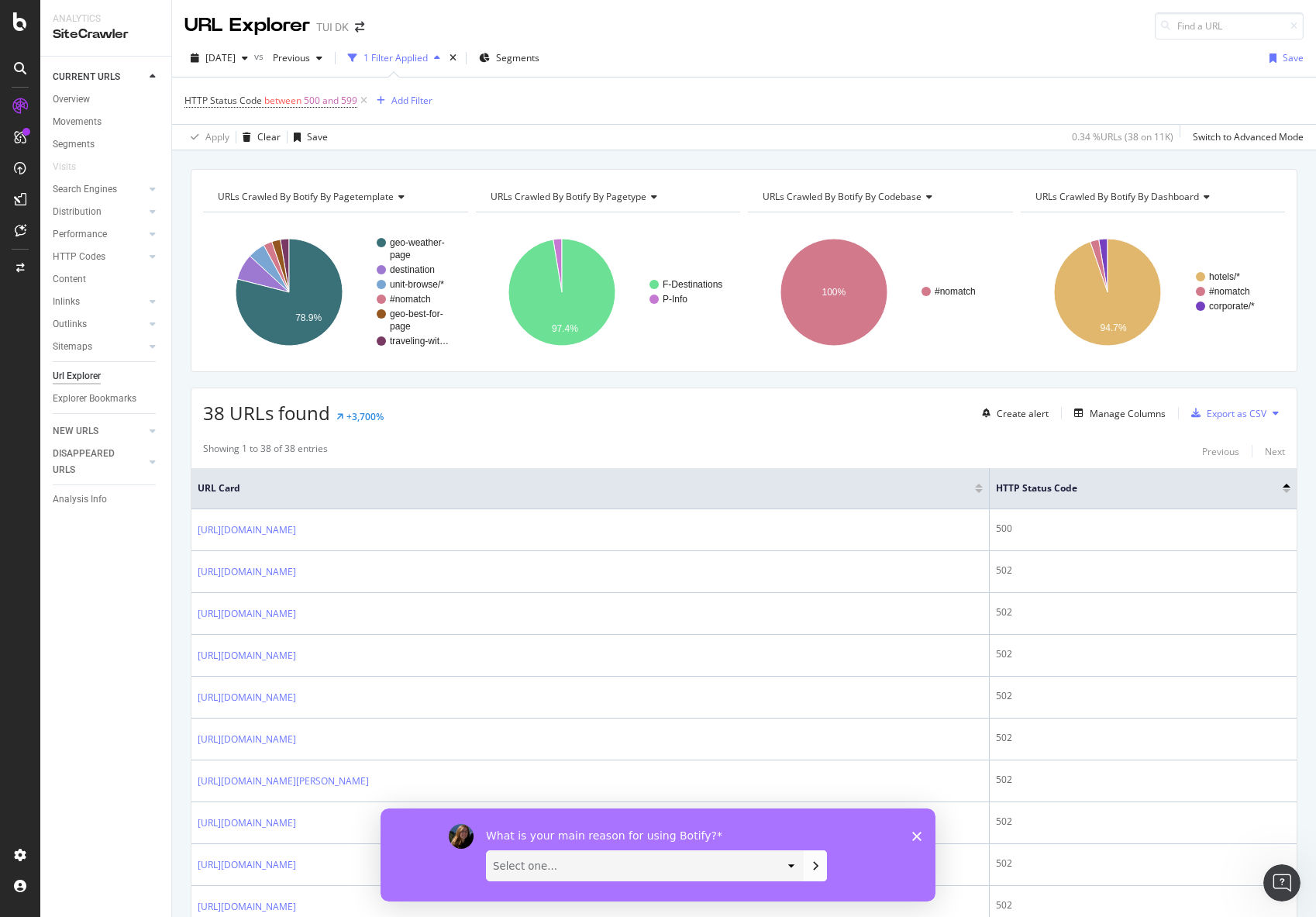
click at [788, 863] on select "Select one... Manipulate data to investigate and monitor technical SEO issues P…" at bounding box center [645, 865] width 317 height 30
select select "Monitor search performance"
click at [487, 850] on select "Select one... Manipulate data to investigate and monitor technical SEO issues P…" at bounding box center [645, 865] width 317 height 30
click at [821, 867] on button "Submit your response" at bounding box center [815, 865] width 23 height 31
click at [796, 867] on select "Select one... Short video guides 1-on-1 interactions with an expert Written doc…" at bounding box center [645, 865] width 317 height 30
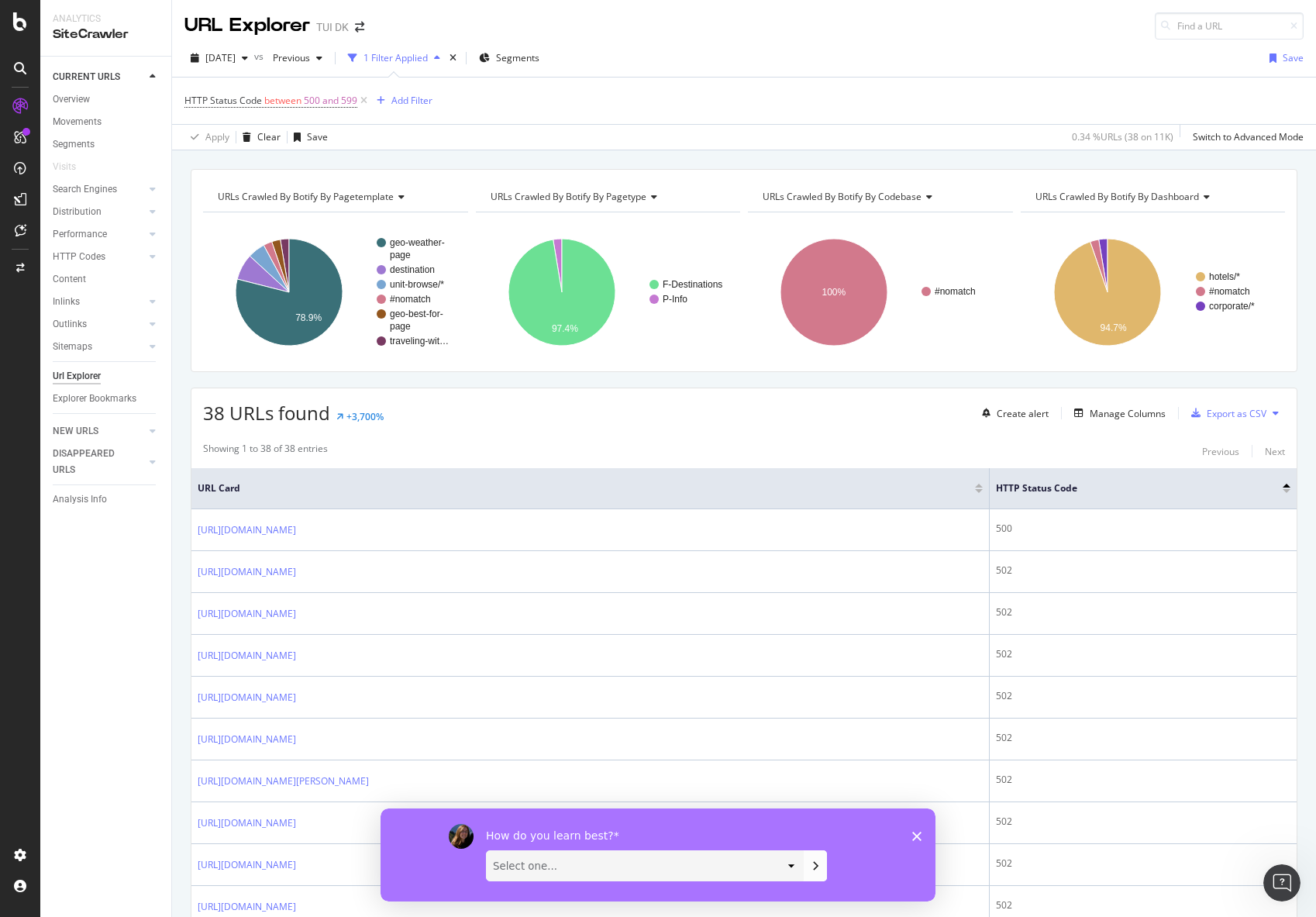
select select "1-on-1 interactions with an expert"
click at [487, 850] on select "Select one... Short video guides 1-on-1 interactions with an expert Written doc…" at bounding box center [645, 865] width 317 height 30
click at [811, 861] on icon "Submit your response" at bounding box center [815, 865] width 12 height 12
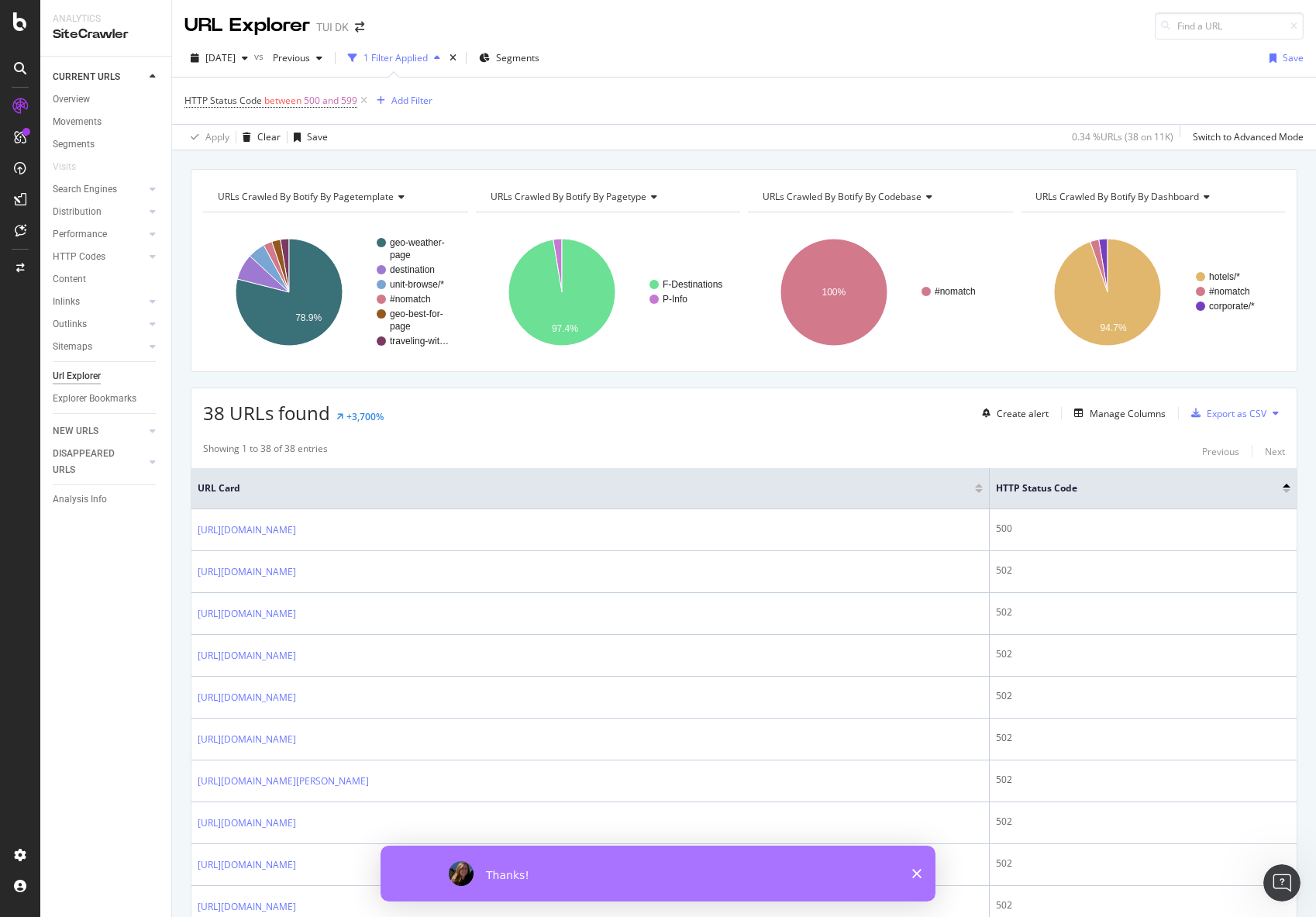
click at [915, 874] on polygon "Close survey" at bounding box center [917, 873] width 9 height 9
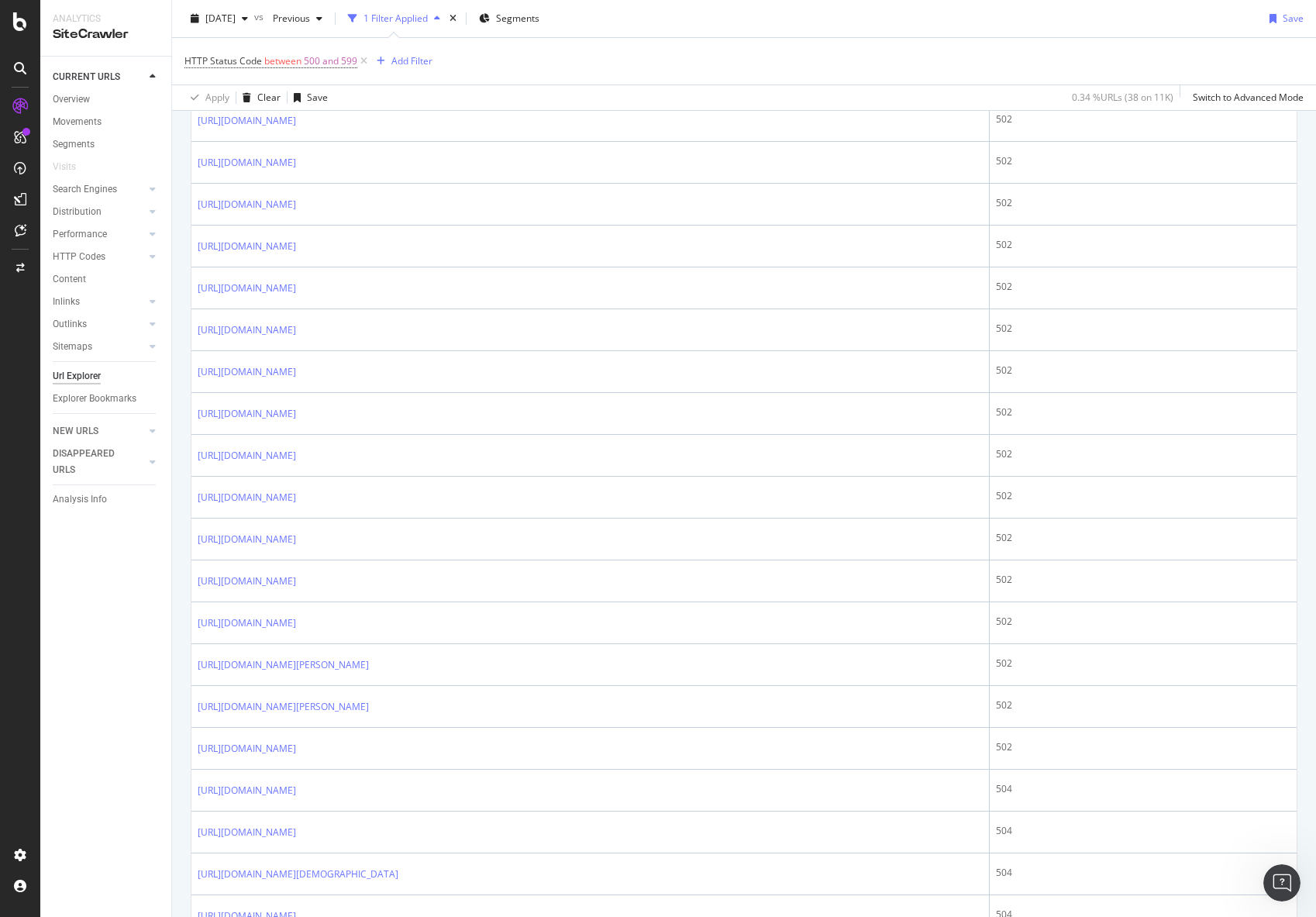
scroll to position [1259, 0]
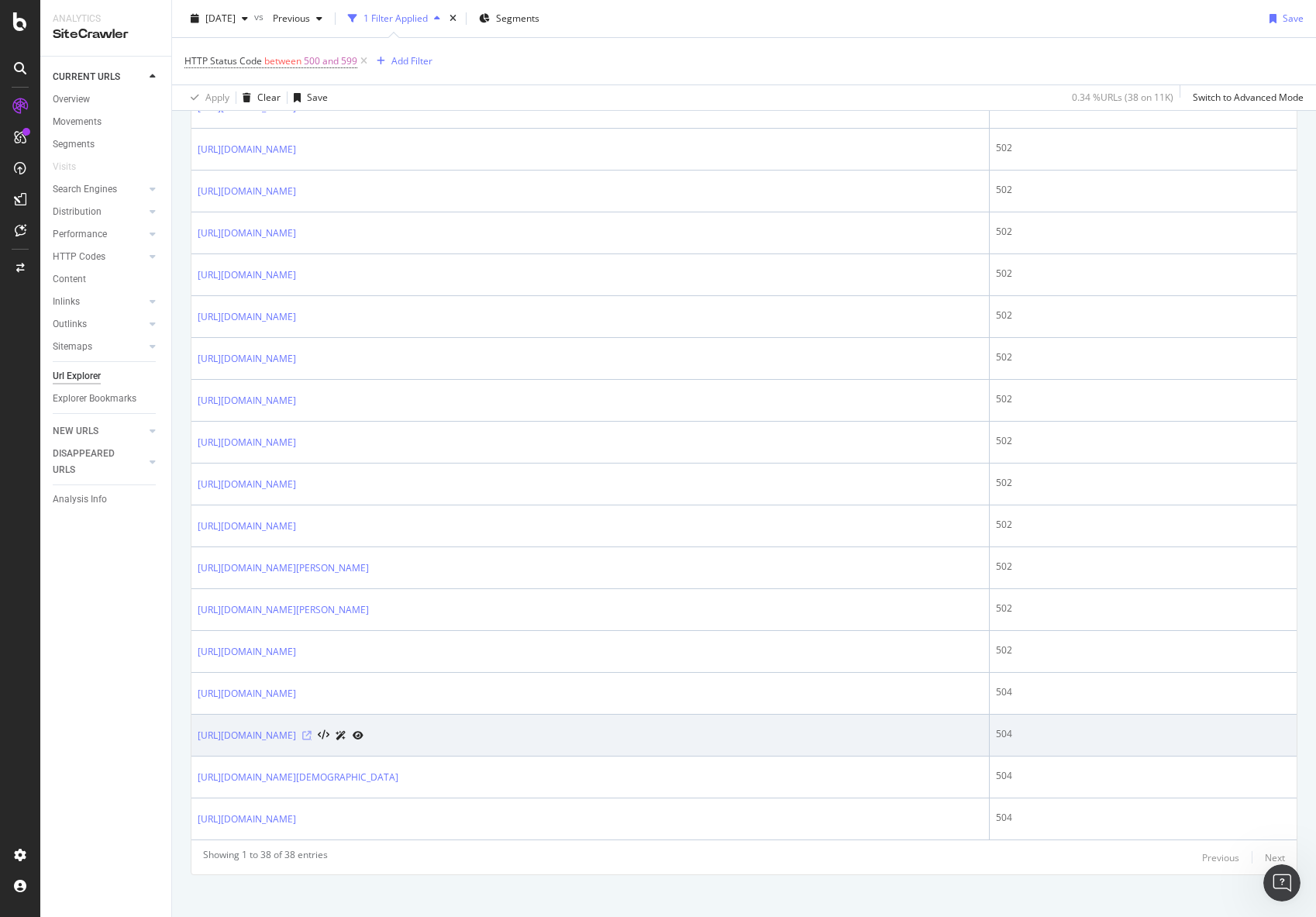
click at [312, 731] on icon at bounding box center [307, 736] width 9 height 9
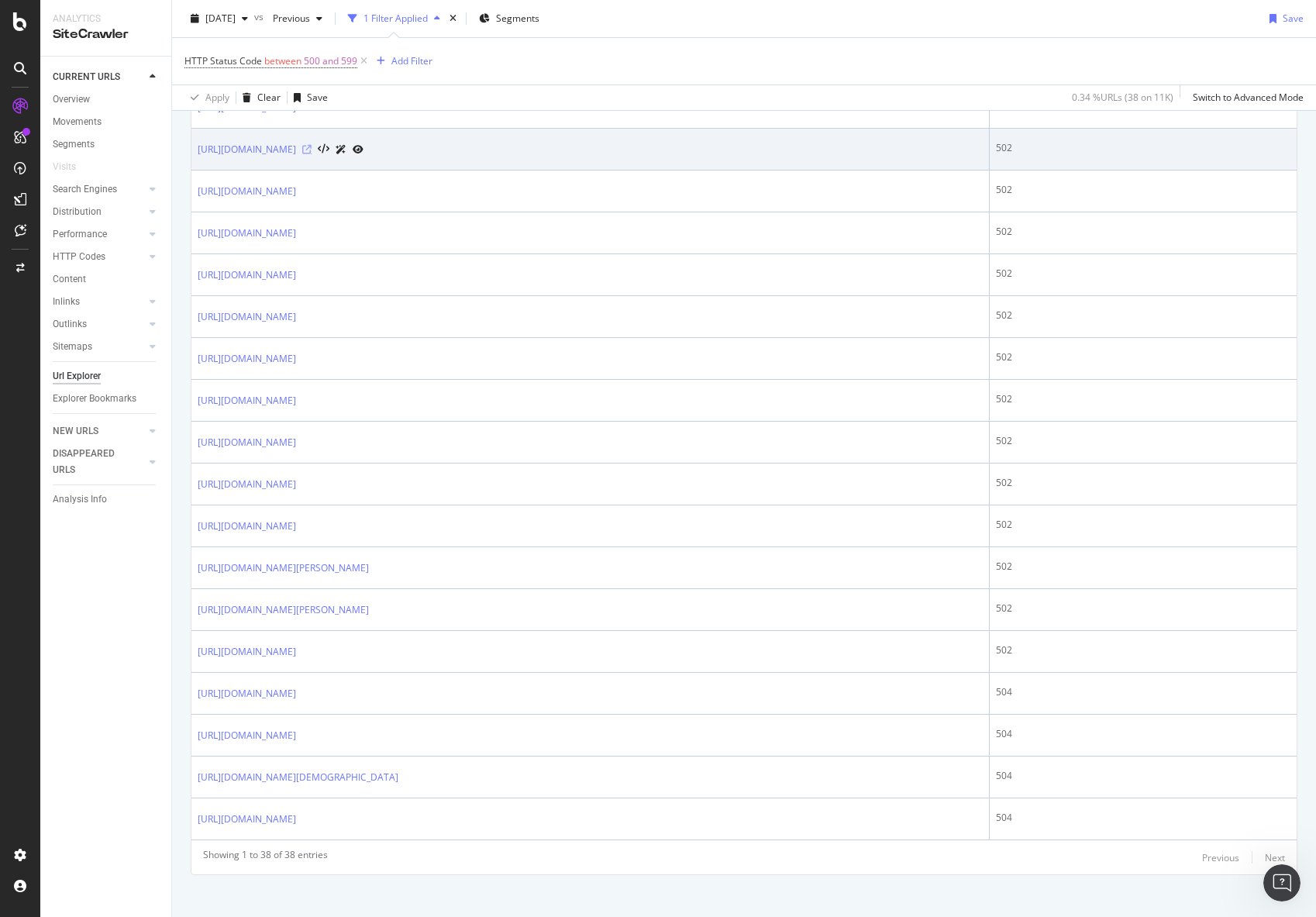
click at [312, 145] on icon at bounding box center [307, 149] width 9 height 9
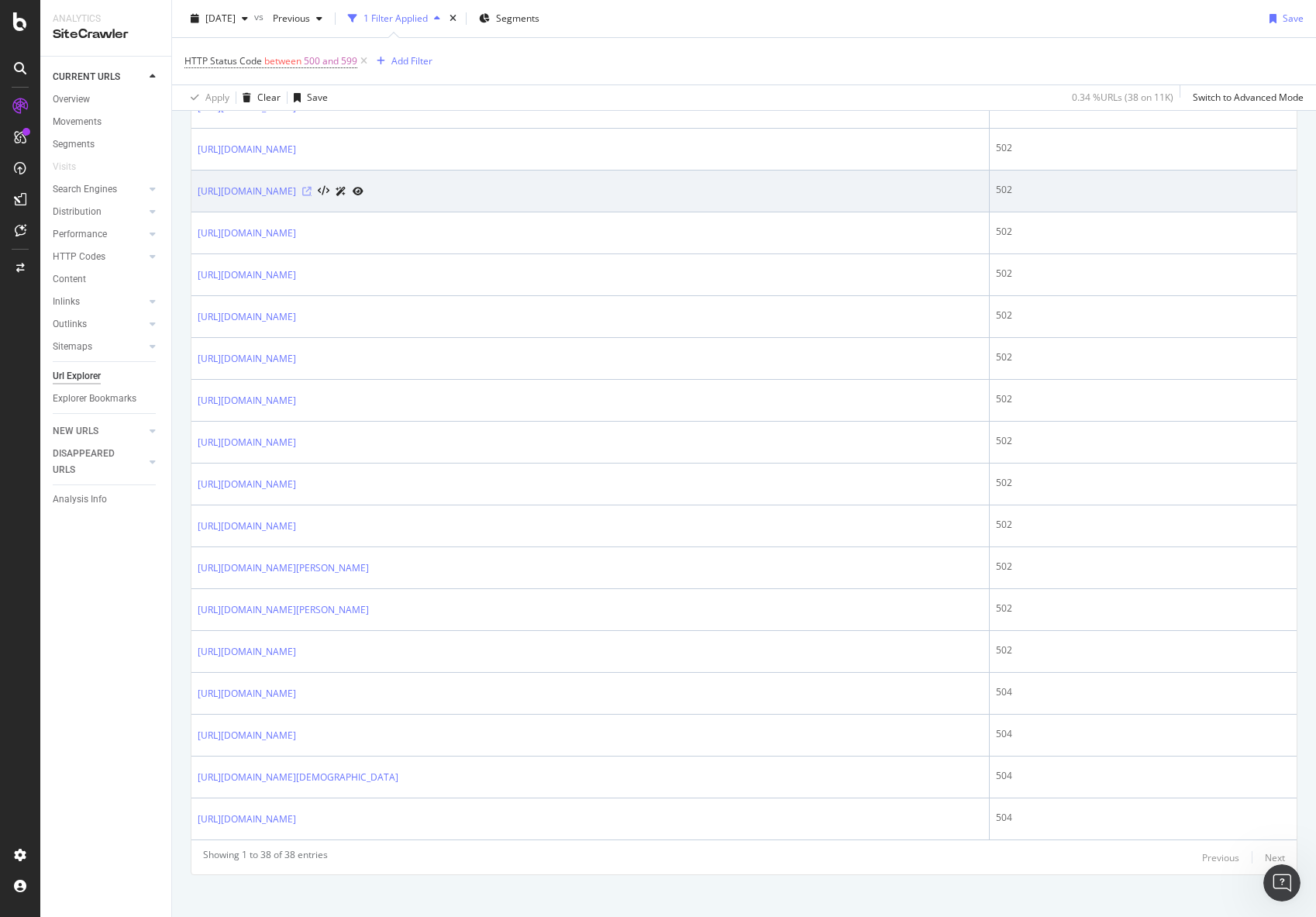
click at [312, 187] on icon at bounding box center [307, 191] width 9 height 9
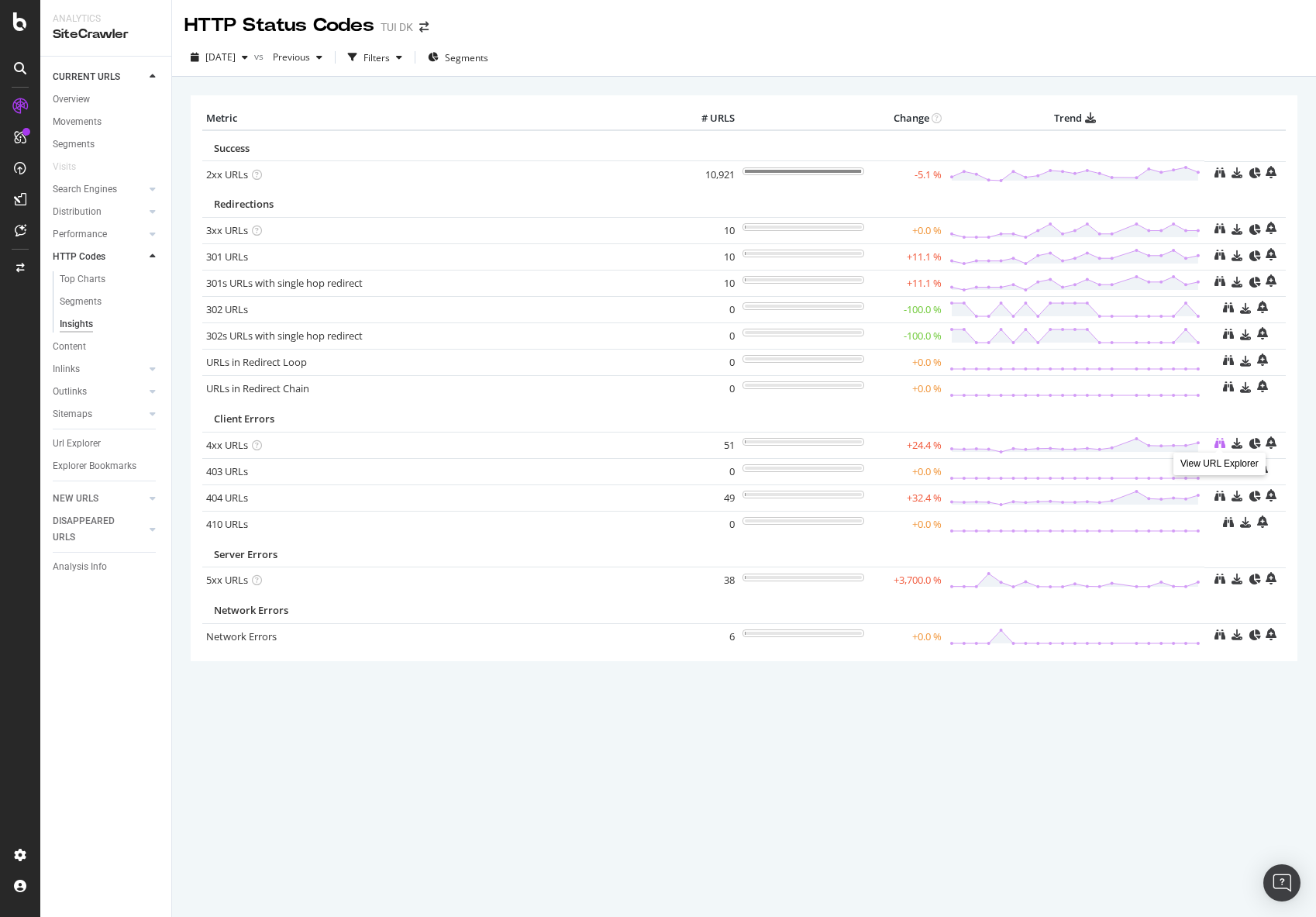
click at [1222, 442] on icon at bounding box center [1220, 443] width 11 height 11
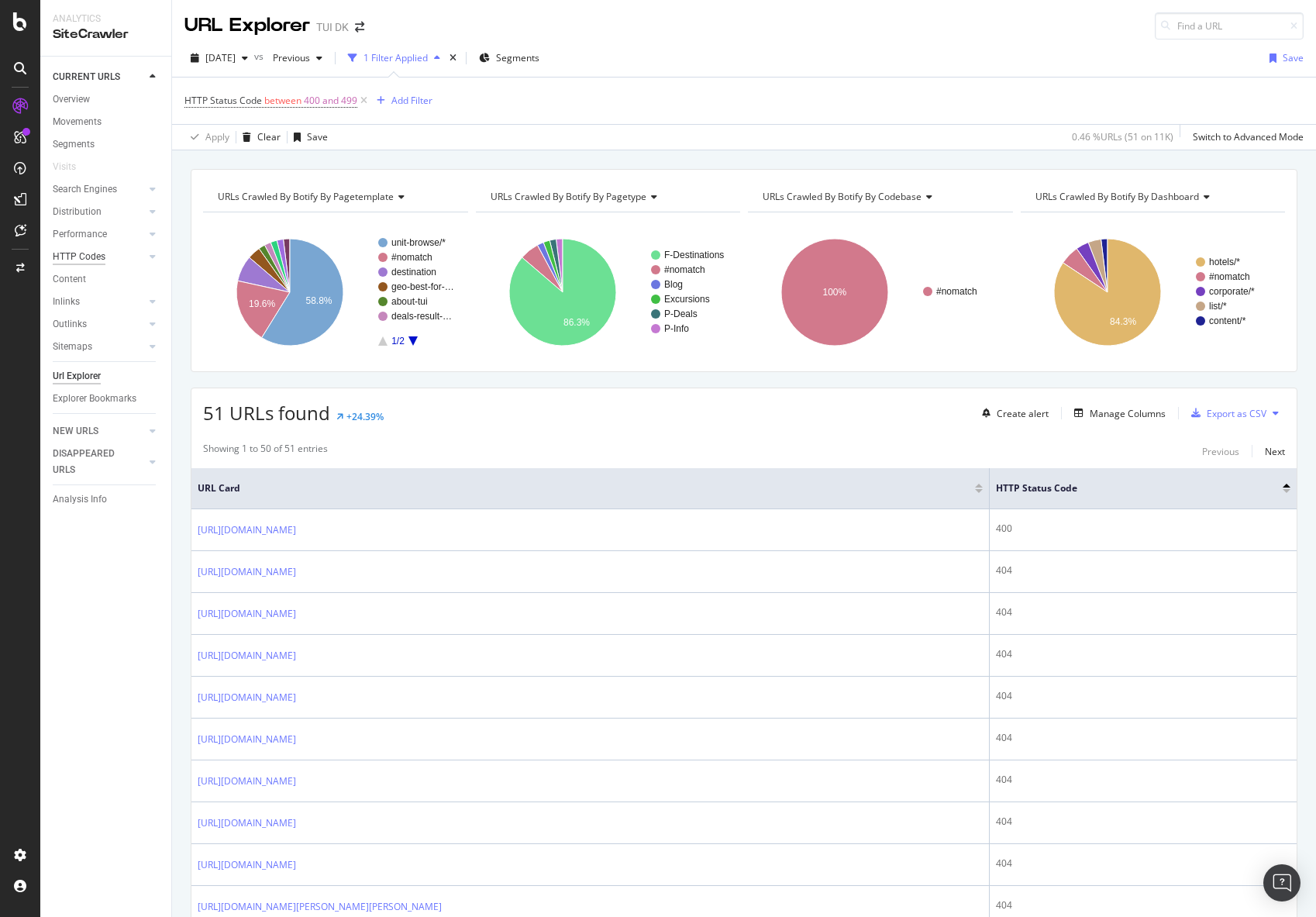
click at [90, 257] on div "HTTP Codes" at bounding box center [79, 257] width 53 height 16
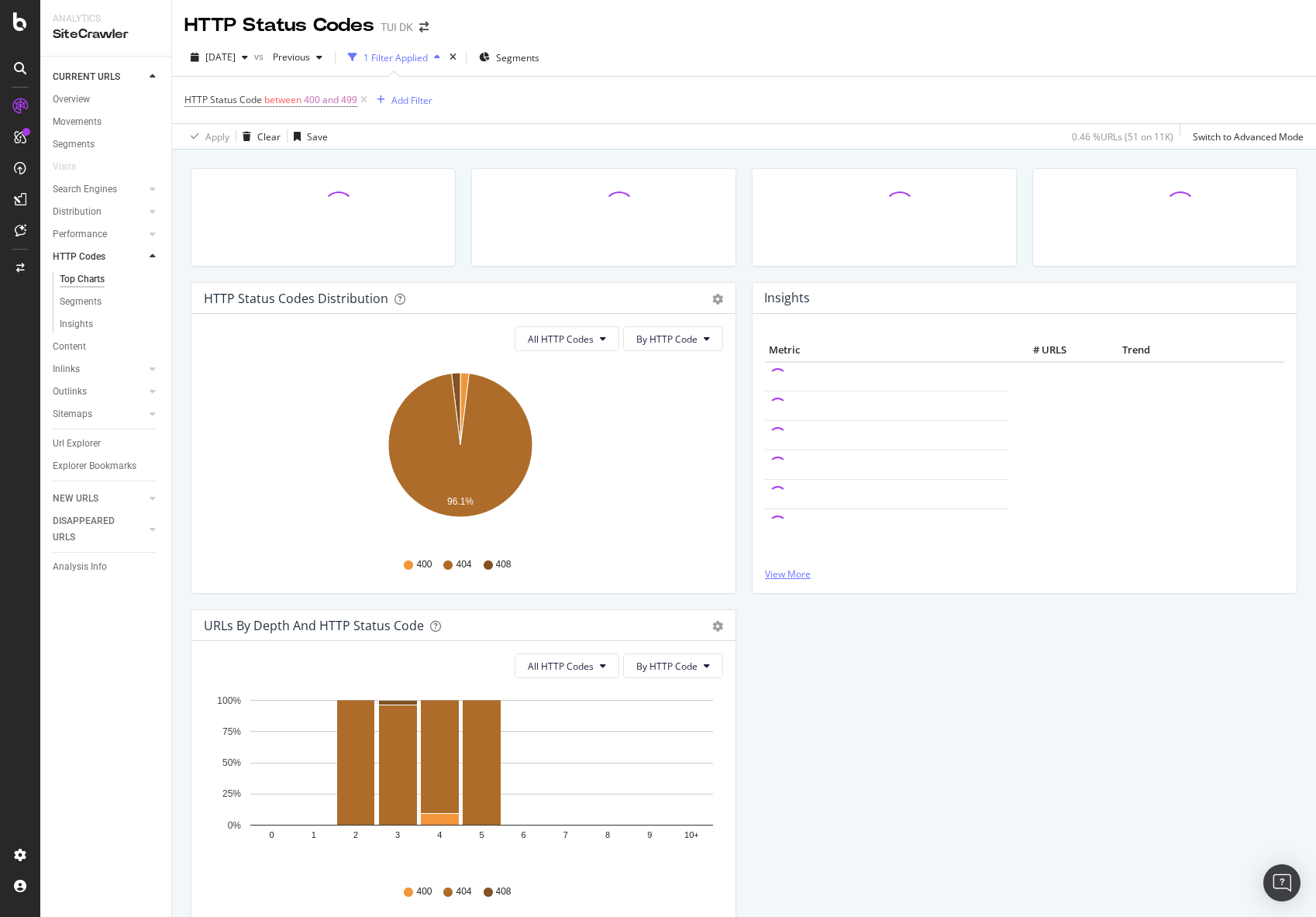
click at [802, 574] on link "View More" at bounding box center [1025, 574] width 520 height 13
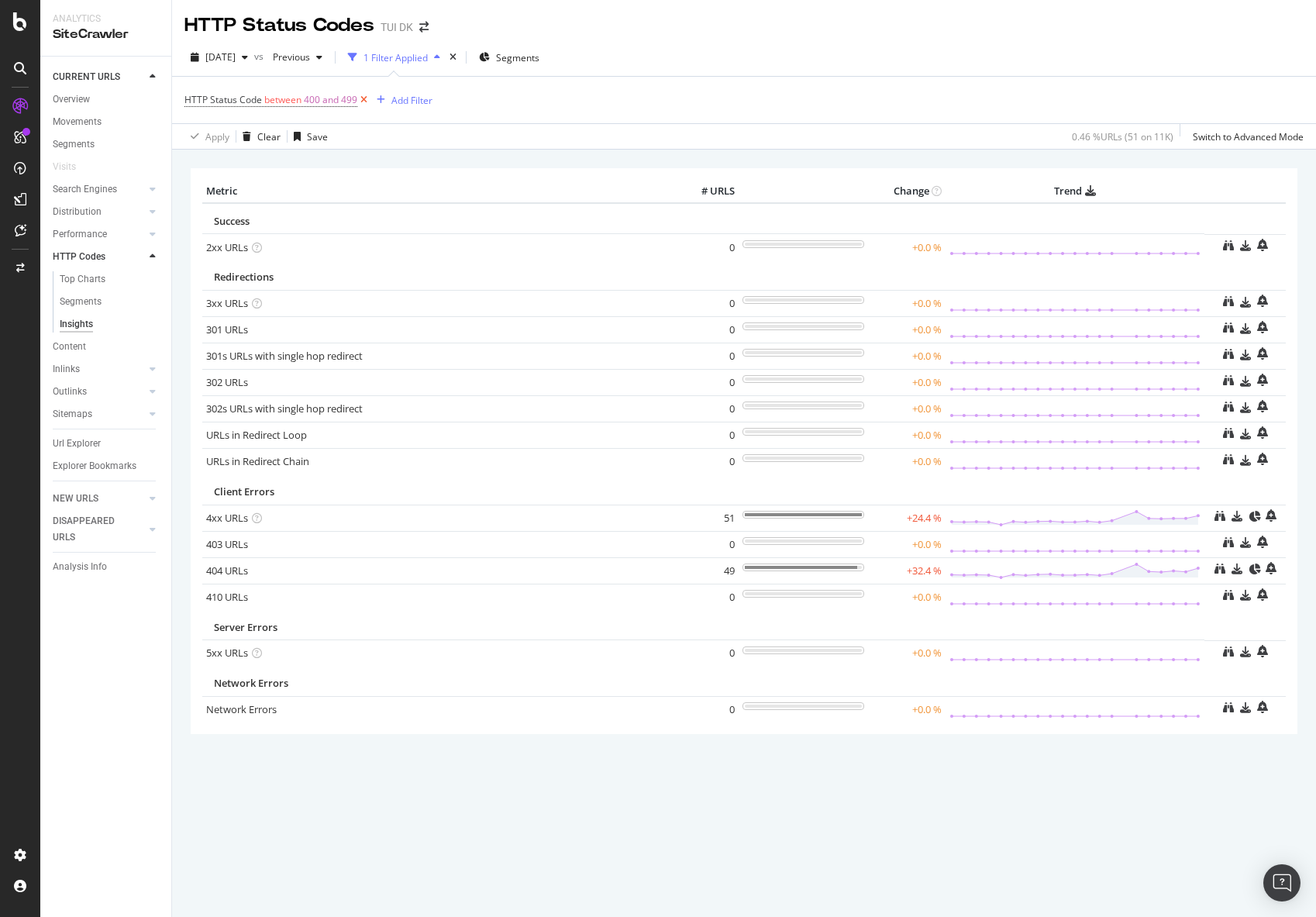
click at [365, 99] on icon at bounding box center [363, 100] width 13 height 16
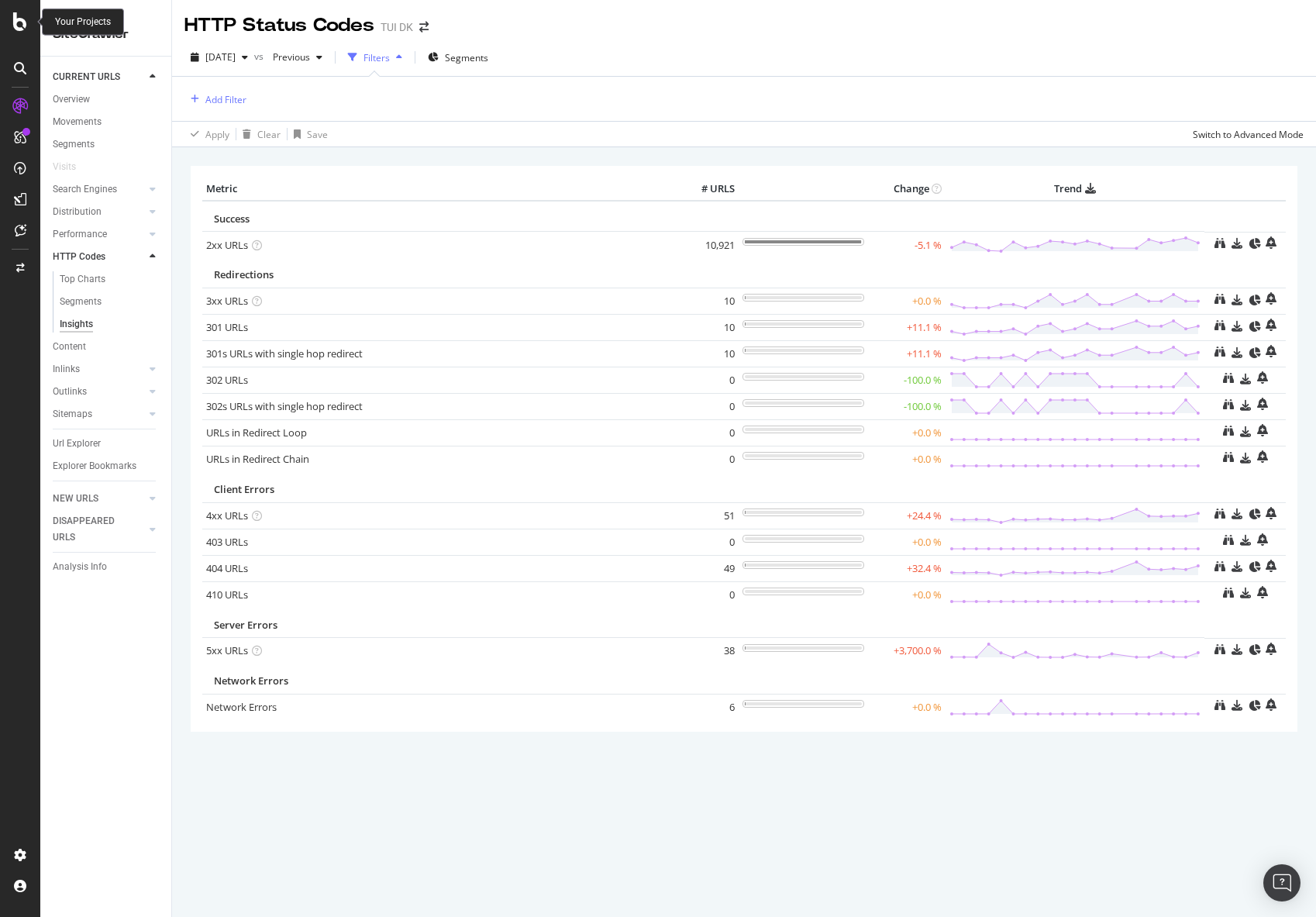
click at [24, 21] on icon at bounding box center [20, 22] width 14 height 19
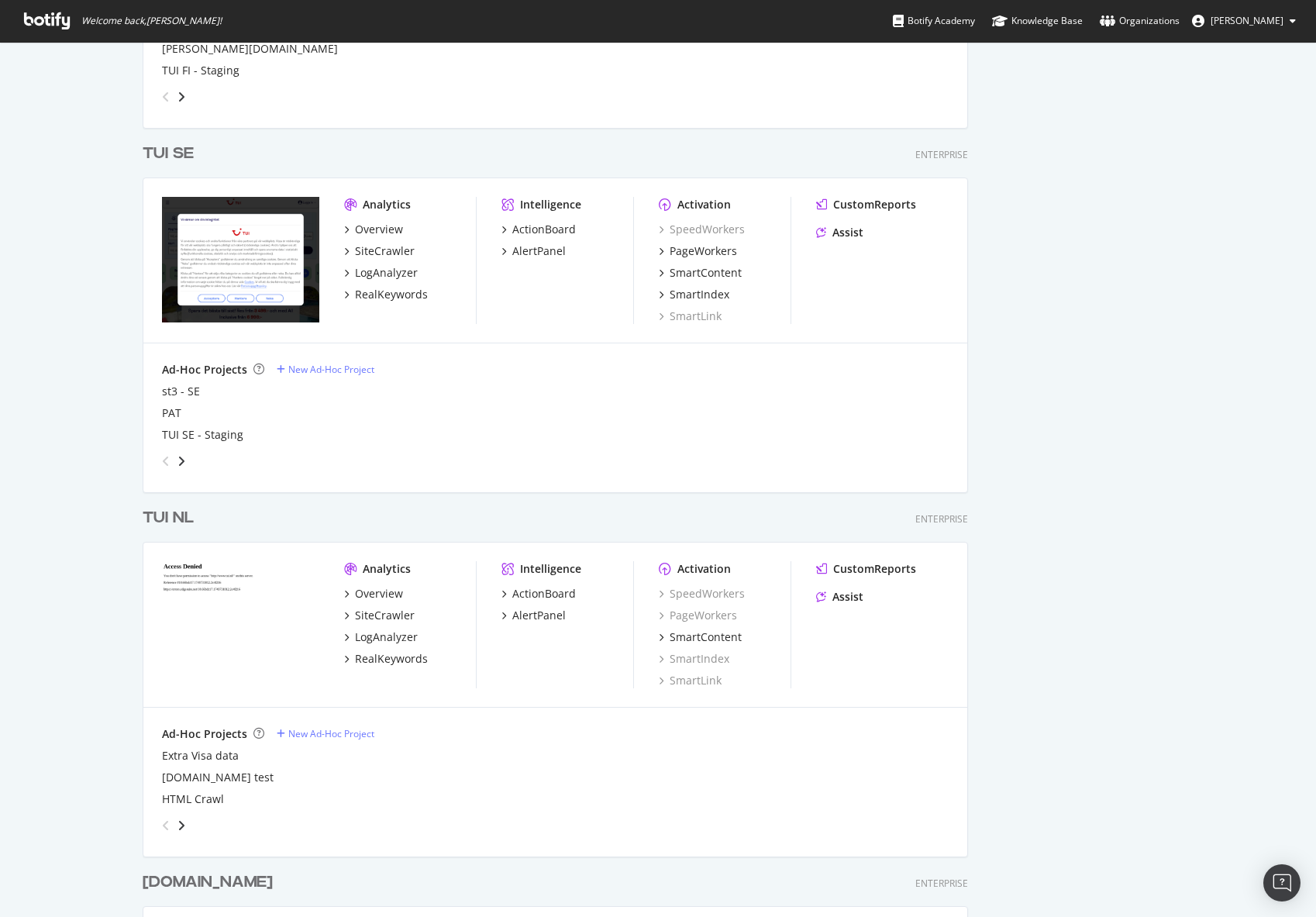
scroll to position [2170, 0]
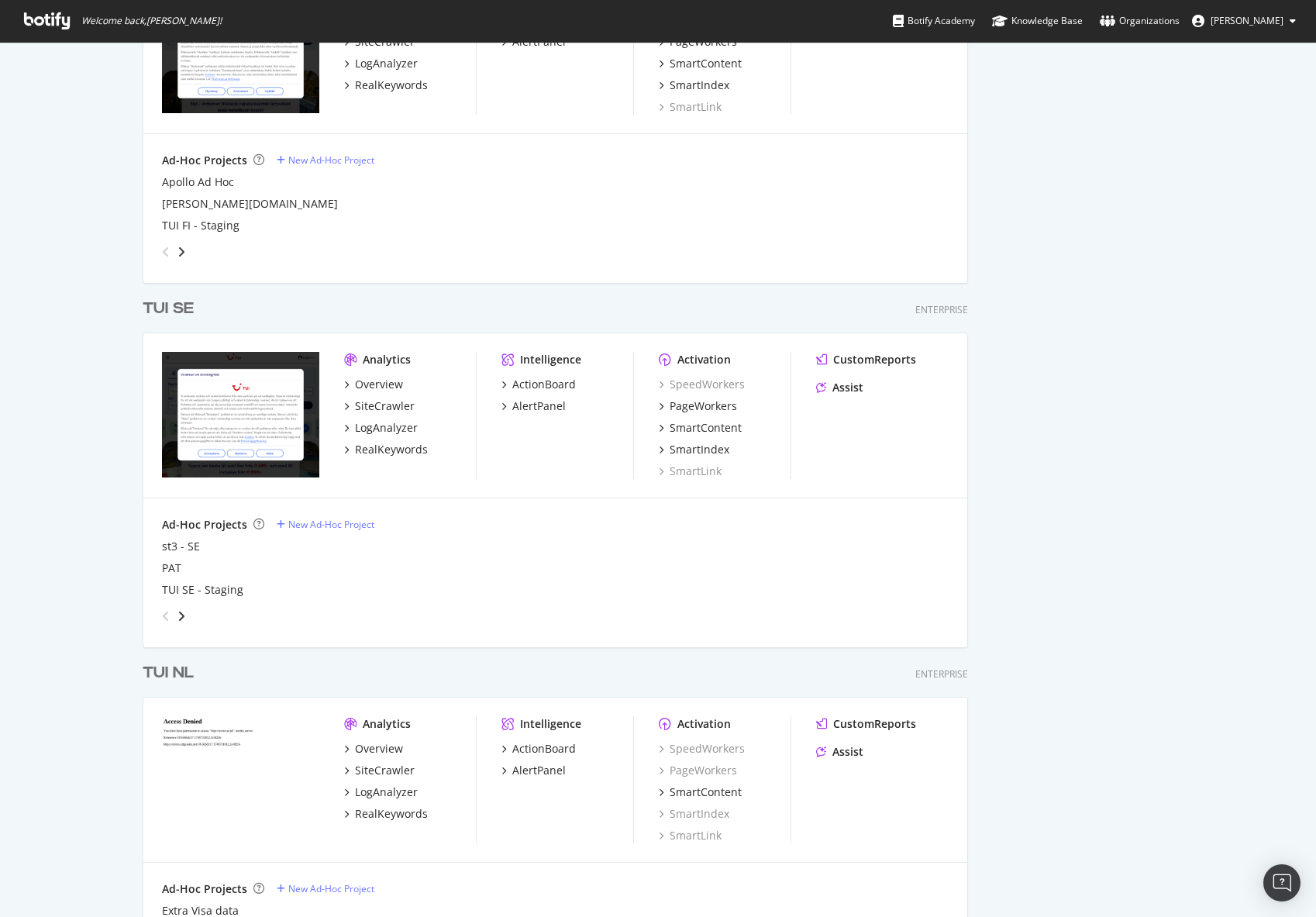
click at [651, 401] on div "Analytics Overview SiteCrawler LogAnalyzer RealKeywords Intelligence ActionBoar…" at bounding box center [555, 416] width 824 height 165
click at [659, 403] on icon "grid" at bounding box center [661, 406] width 5 height 8
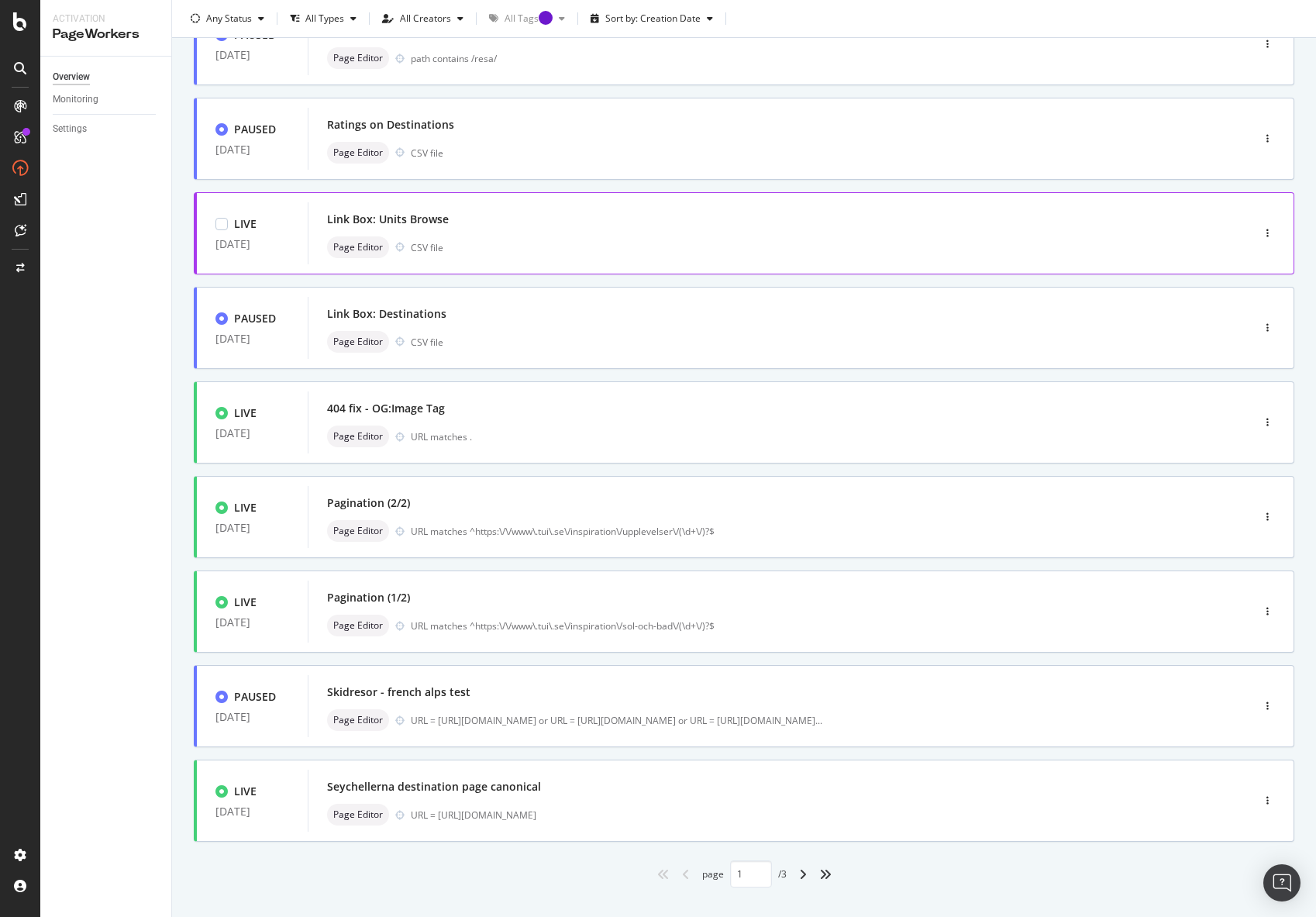
scroll to position [256, 0]
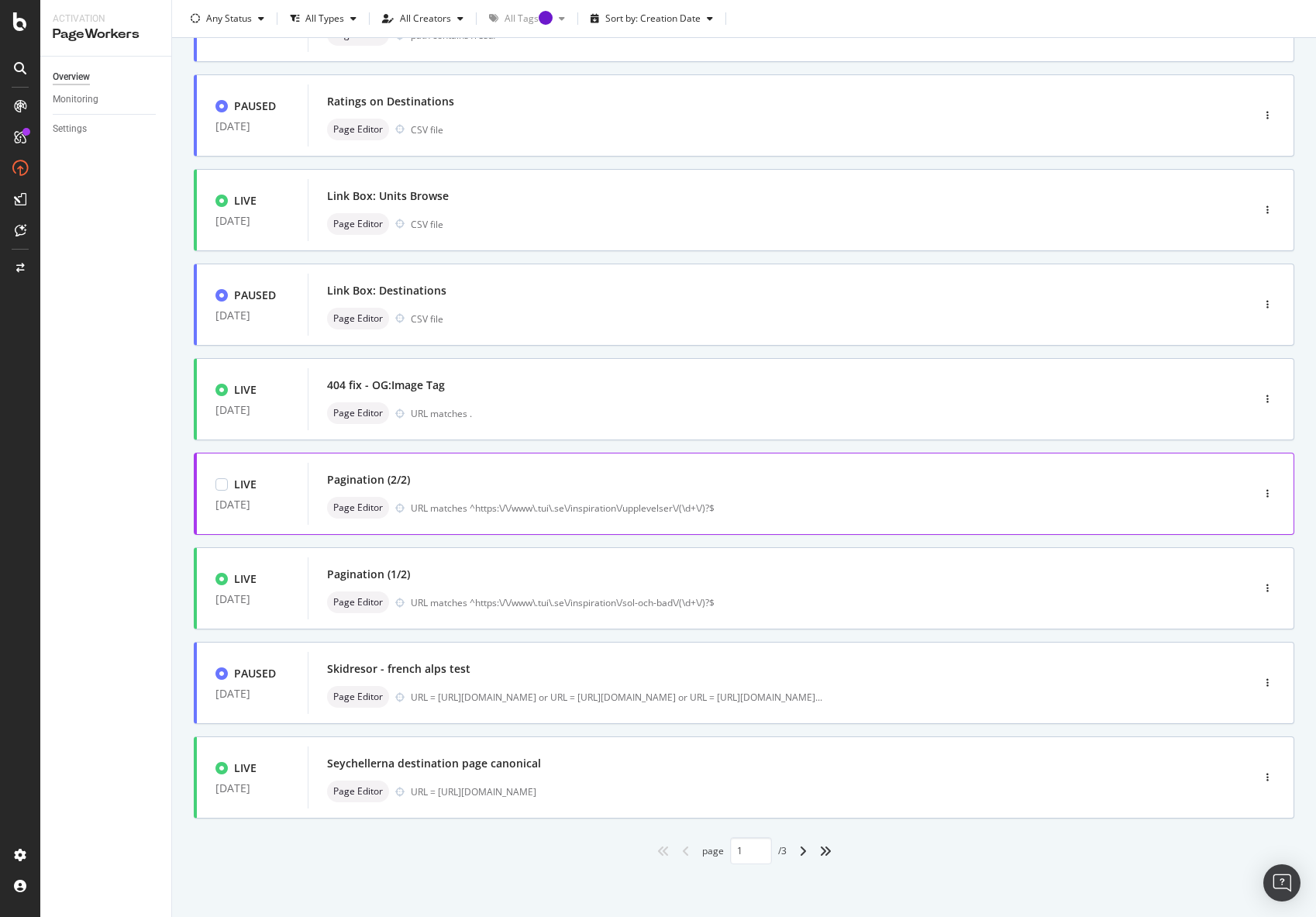
click at [541, 483] on div "Pagination (2/2)" at bounding box center [757, 480] width 859 height 22
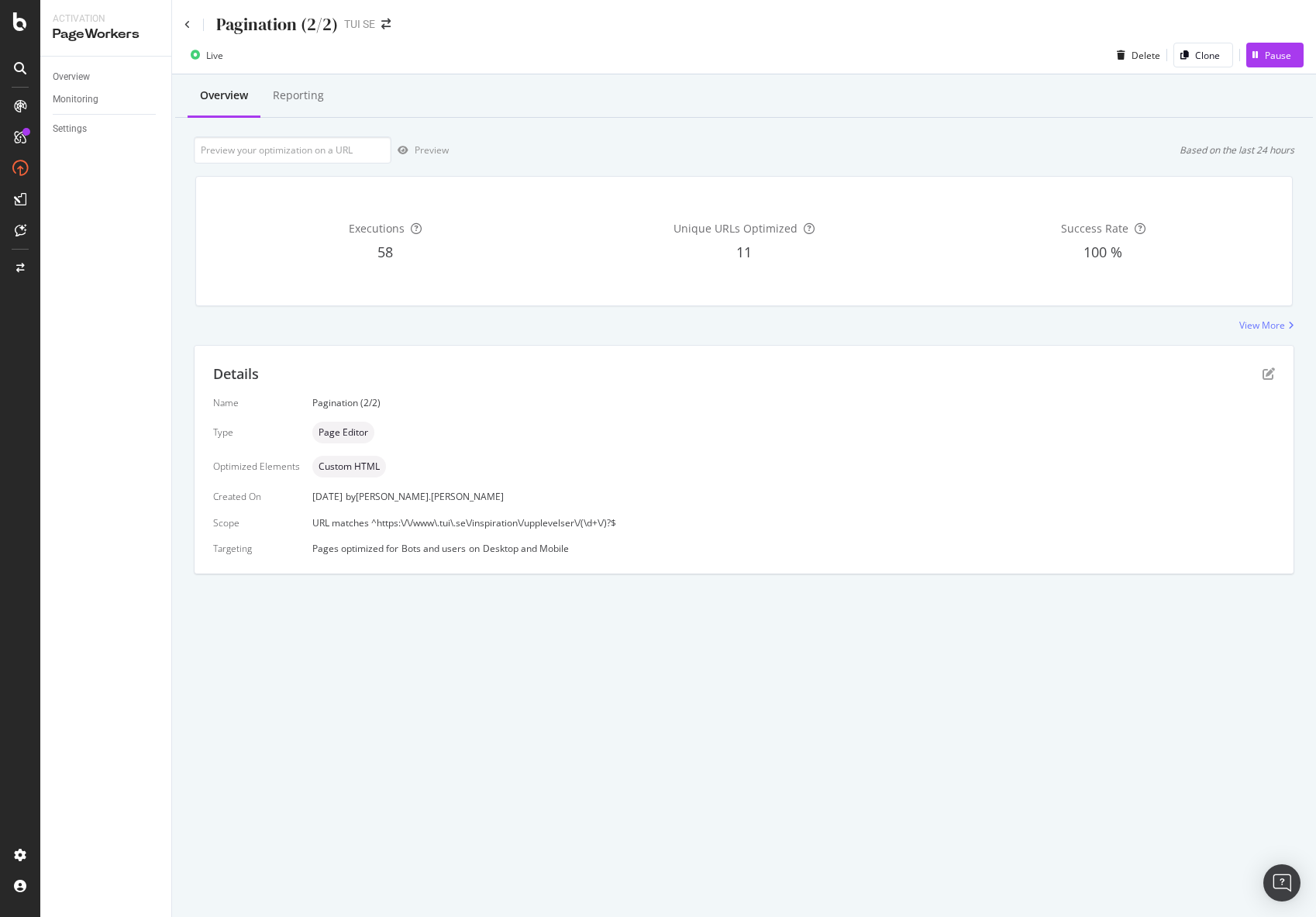
click at [348, 466] on span "Custom HTML" at bounding box center [349, 467] width 61 height 9
click at [1277, 325] on div "View More" at bounding box center [1262, 325] width 46 height 13
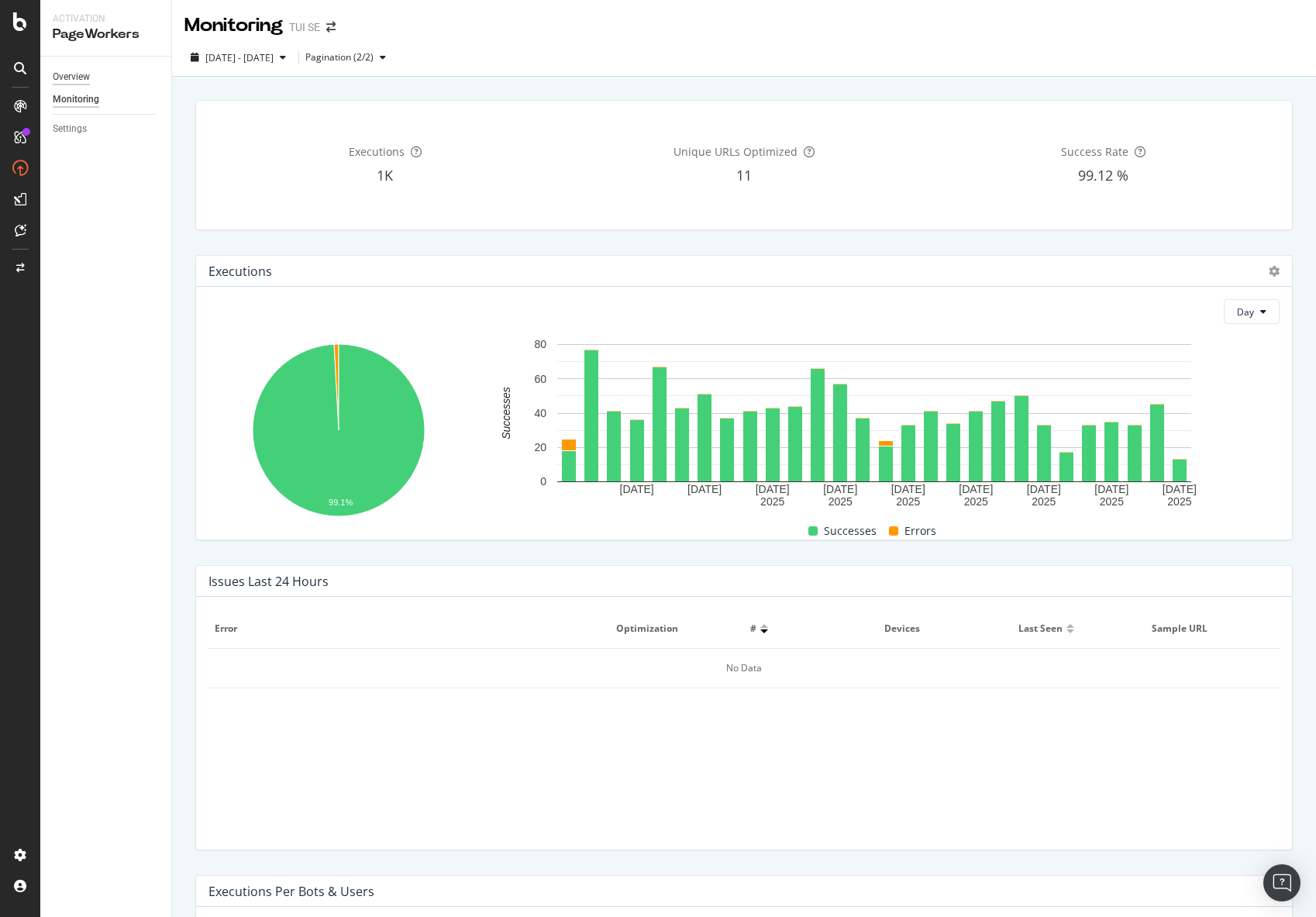
click at [87, 71] on div "Overview" at bounding box center [72, 77] width 37 height 16
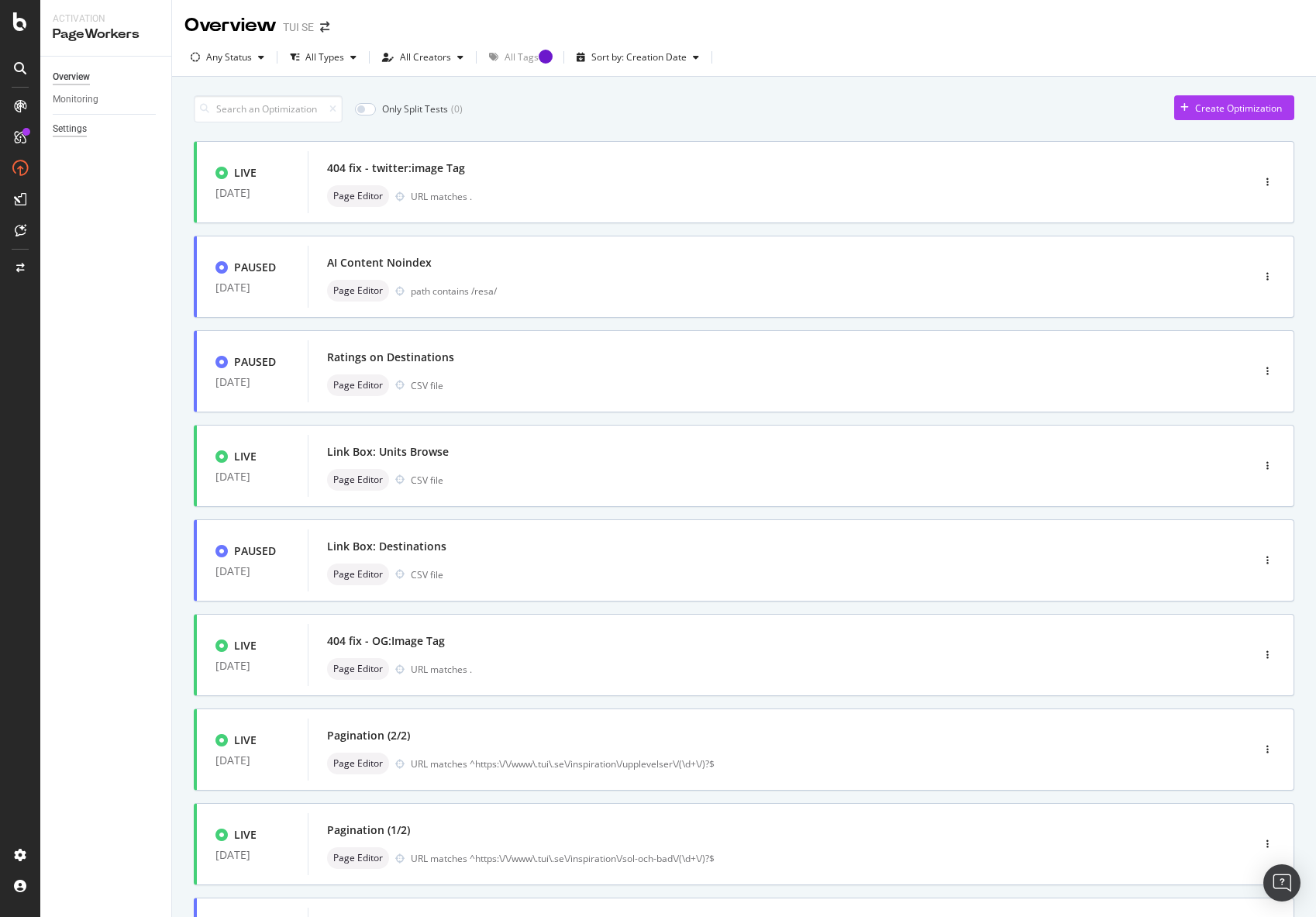
click at [82, 133] on div "Settings" at bounding box center [70, 128] width 34 height 16
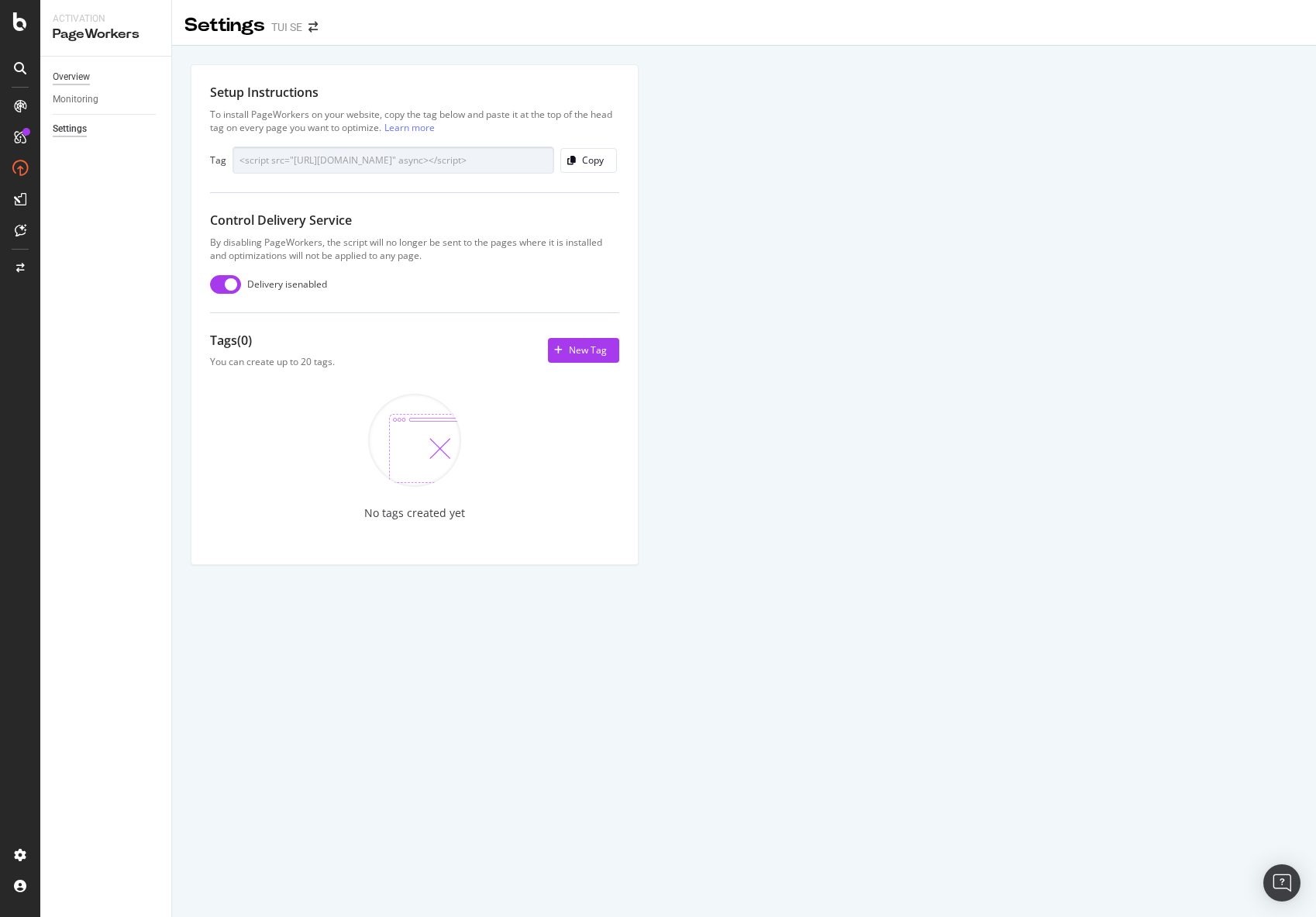
click at [79, 80] on div "Overview" at bounding box center [72, 77] width 37 height 16
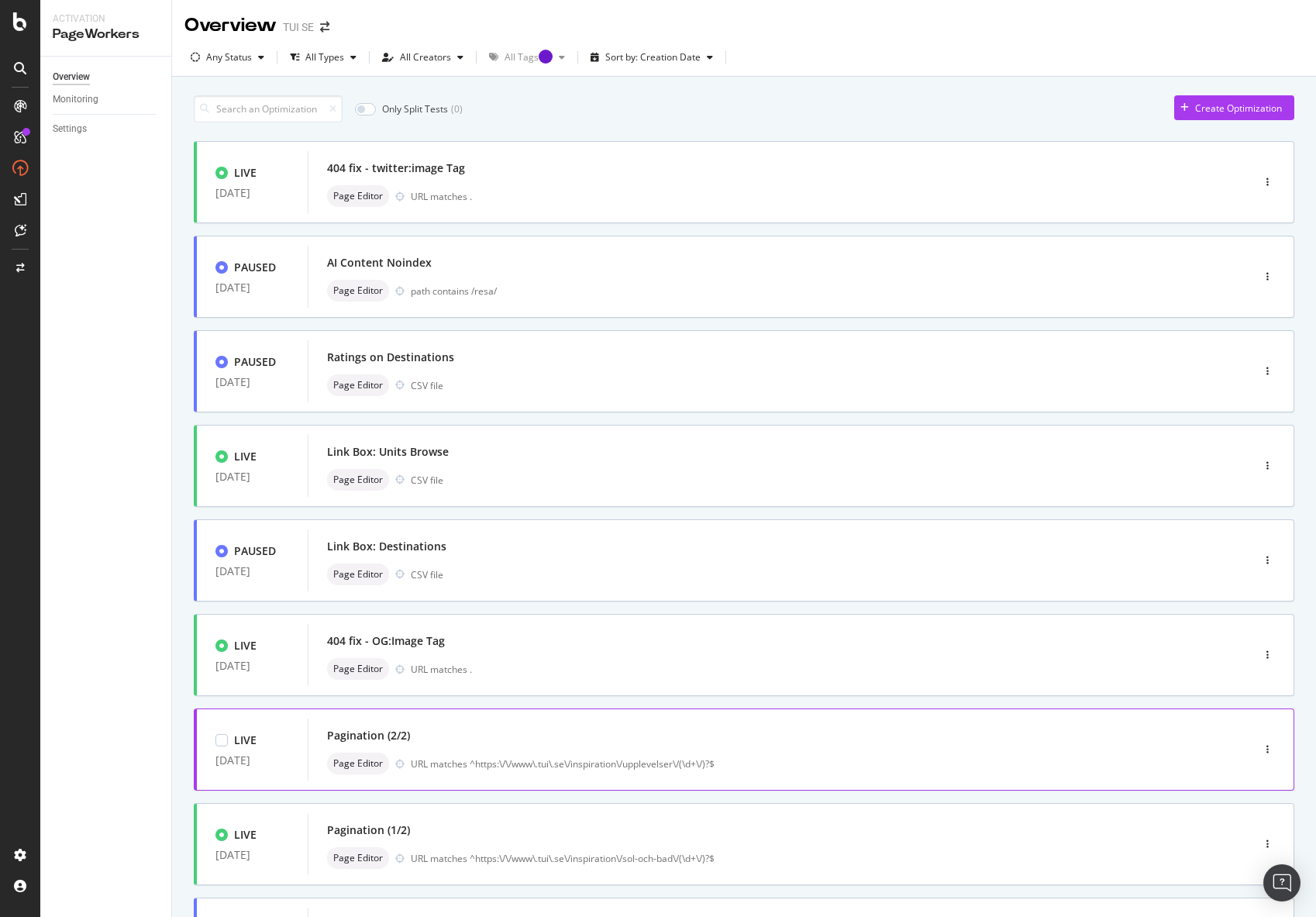
click at [595, 750] on div "Pagination (2/2) Page Editor URL matches ^https:\/\/www\.tui\.se\/inspiration\/…" at bounding box center [757, 750] width 859 height 50
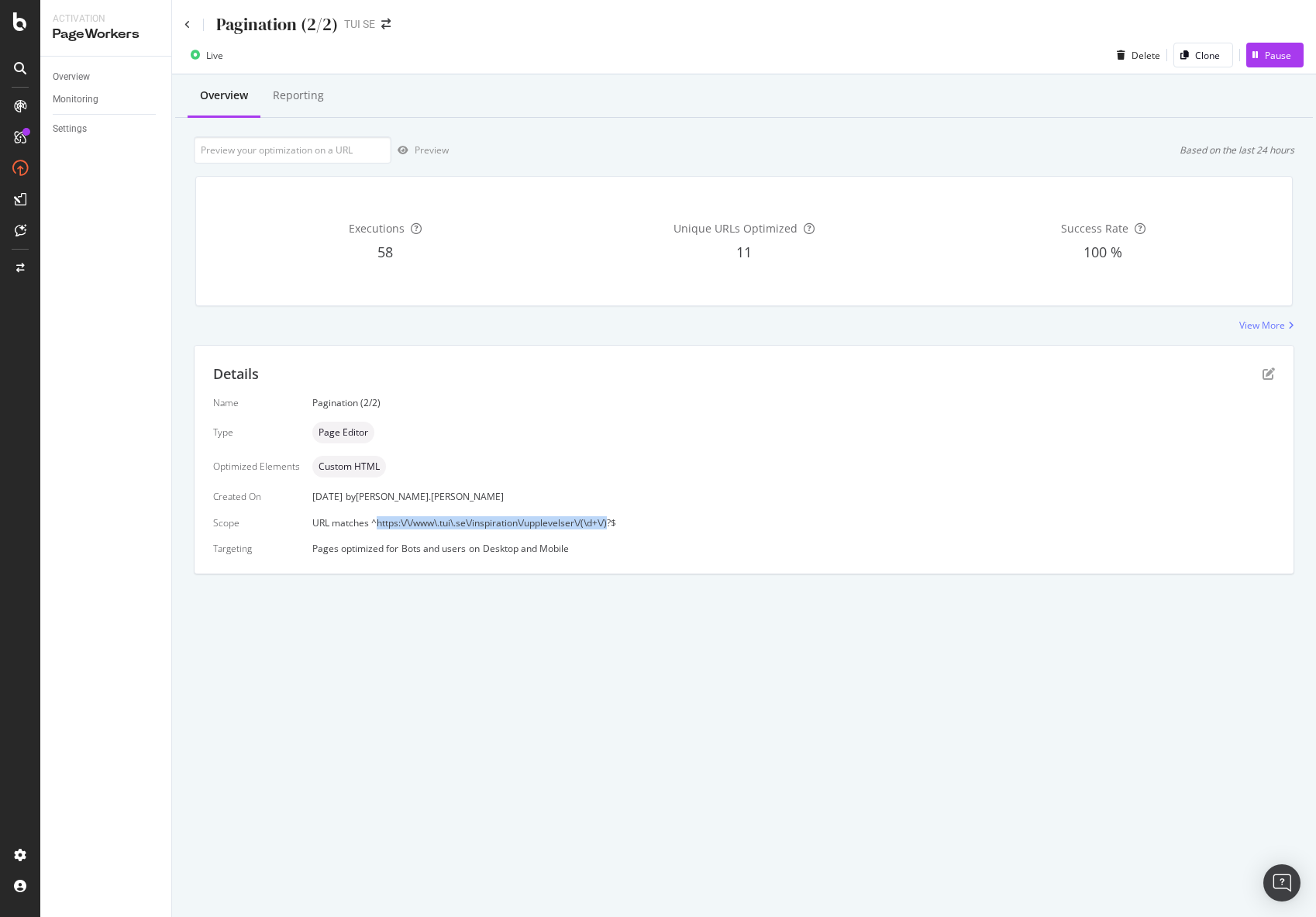
drag, startPoint x: 372, startPoint y: 522, endPoint x: 611, endPoint y: 523, distance: 239.0
click at [611, 523] on span "URL matches ^https:\/\/www\.tui\.se\/inspiration\/upplevelser\/(\d+\/)?$" at bounding box center [464, 523] width 304 height 13
drag, startPoint x: 310, startPoint y: 523, endPoint x: 697, endPoint y: 523, distance: 387.0
click at [697, 523] on div "URL matches ^https:\/\/www\.tui\.se\/inspiration\/upplevelser\/(\d+\/)?$" at bounding box center [794, 523] width 963 height 13
copy span "URL matches ^https:\/\/www\.tui\.se\/inspiration\/upplevelser\/(\d+\/)?$"
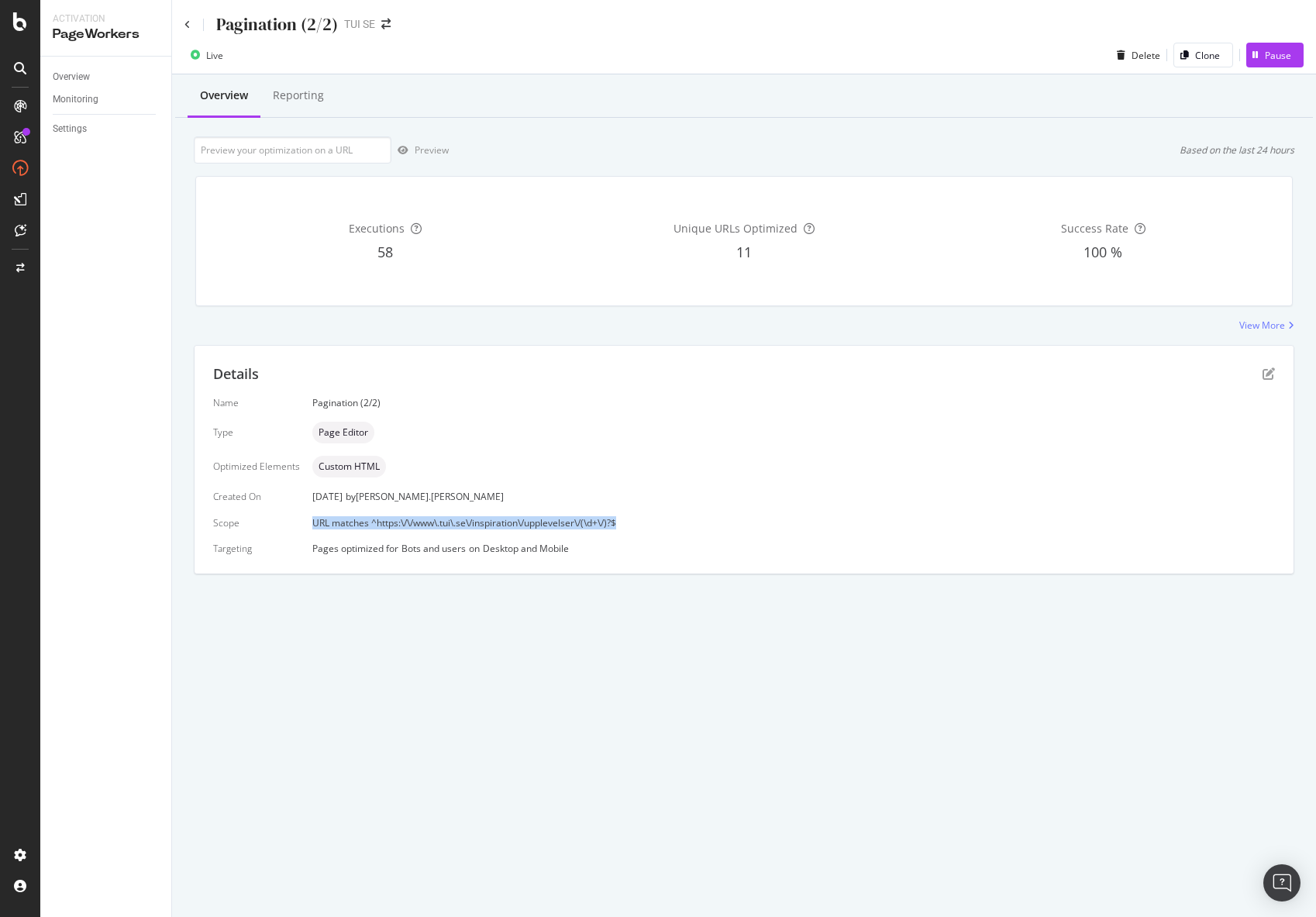
click at [398, 182] on div "Executions 58 Unique URLs Optimized 11 Success Rate 100 %" at bounding box center [744, 240] width 1096 height 128
click at [1254, 328] on div "View More" at bounding box center [1262, 325] width 46 height 13
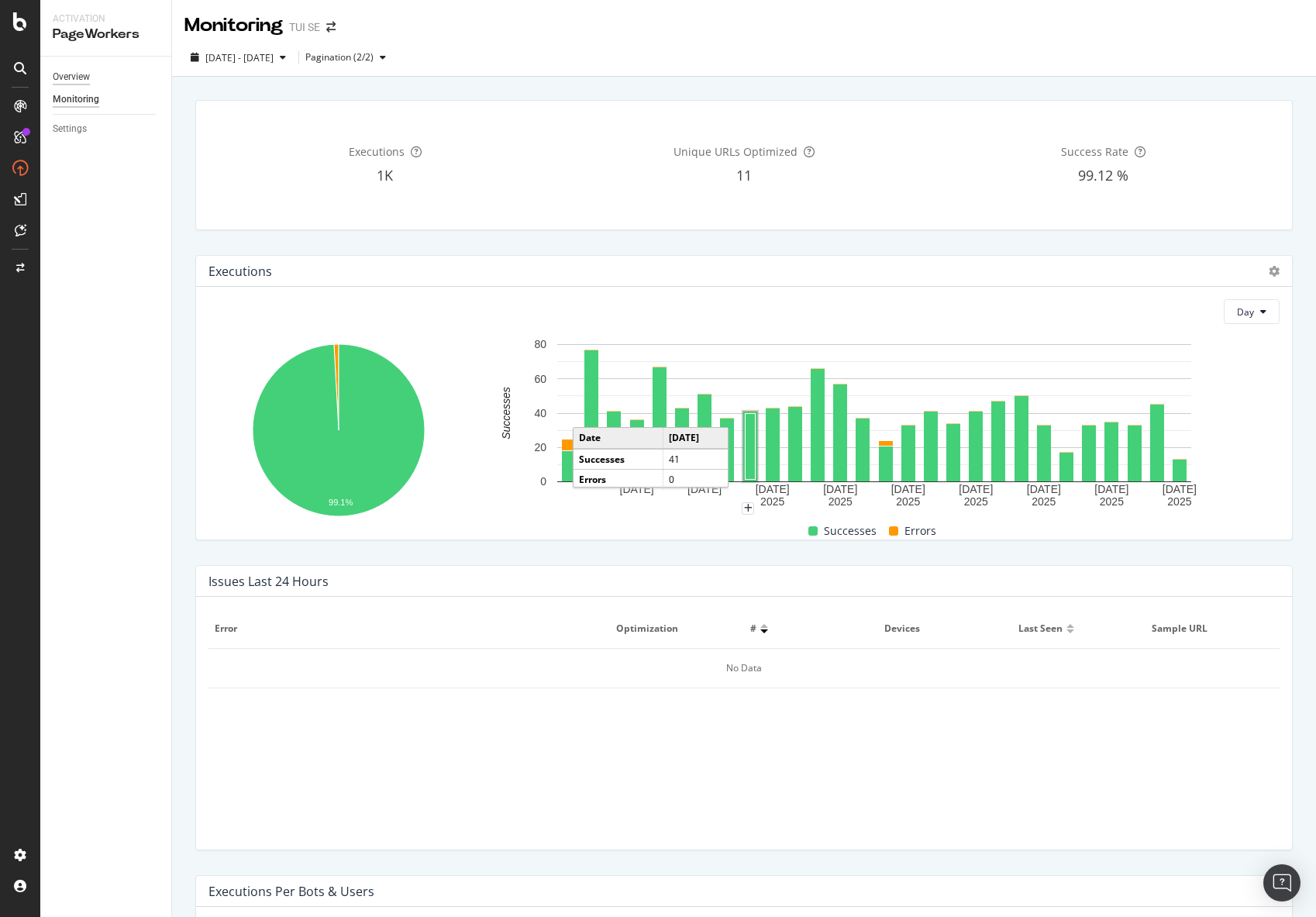
click at [81, 72] on div "Overview" at bounding box center [72, 77] width 37 height 16
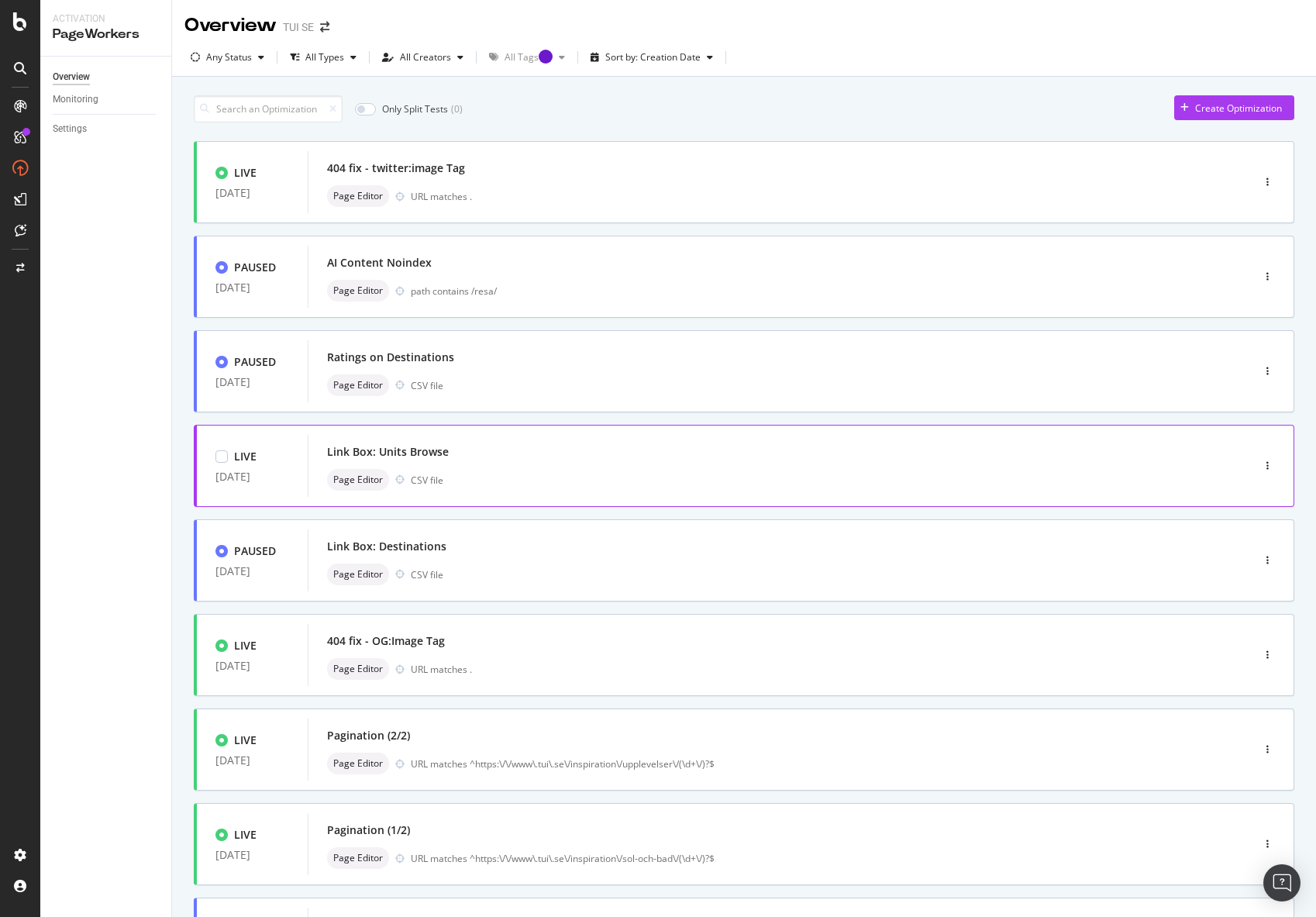
click at [460, 452] on div "Link Box: Units Browse" at bounding box center [757, 452] width 859 height 22
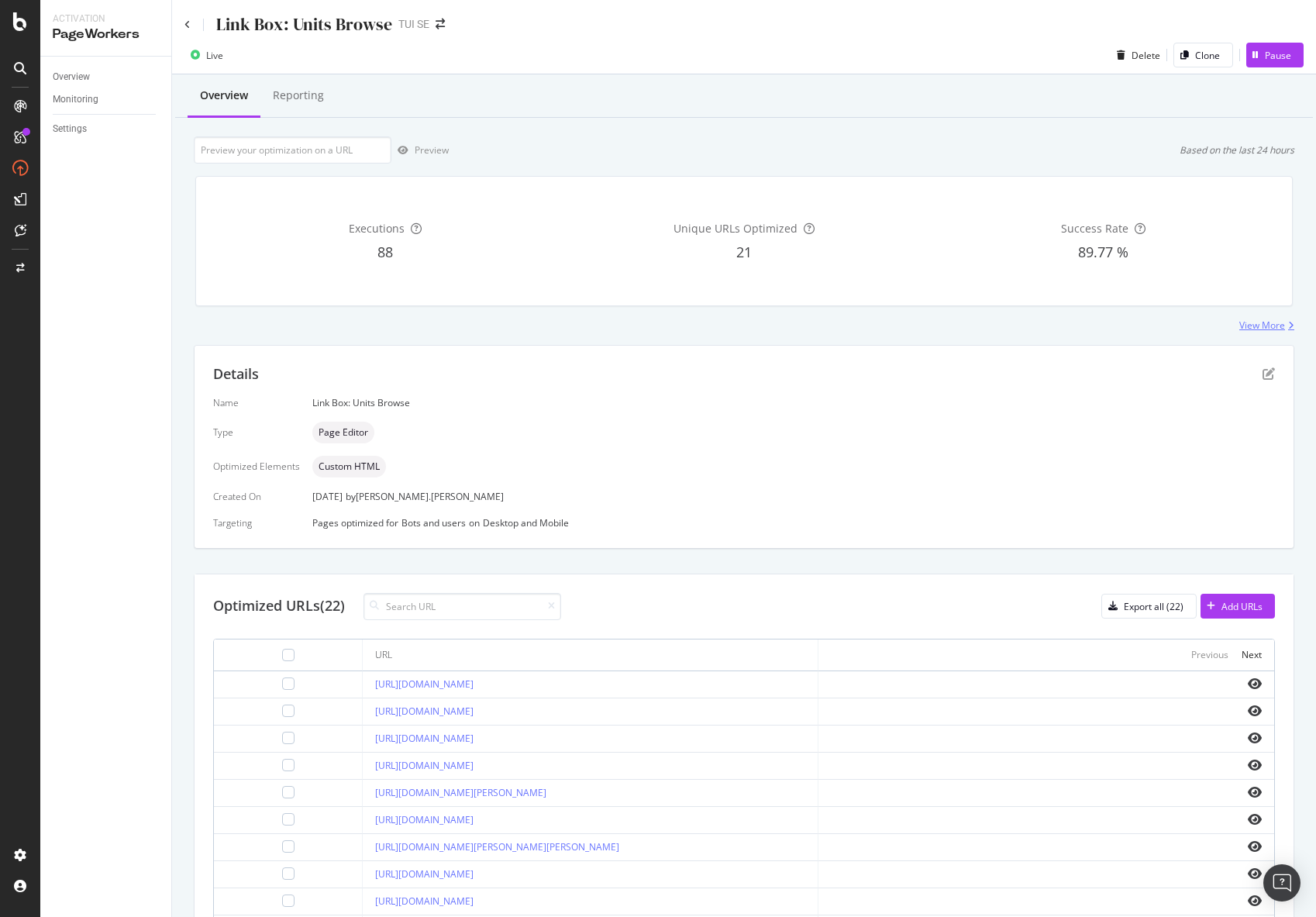
click at [1263, 324] on div "View More" at bounding box center [1262, 325] width 46 height 13
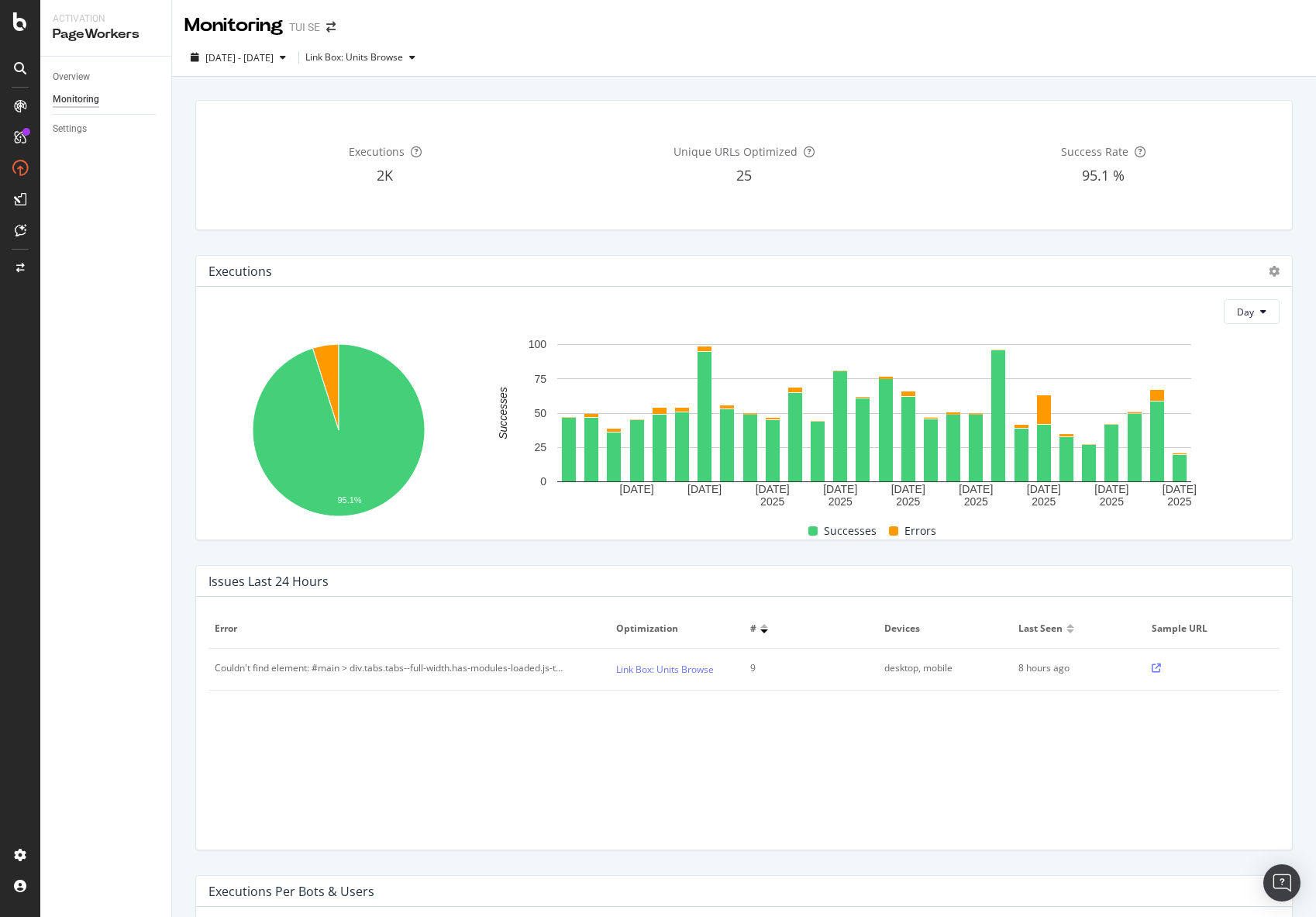
click at [1152, 666] on icon at bounding box center [1157, 668] width 9 height 9
